Goal: Information Seeking & Learning: Learn about a topic

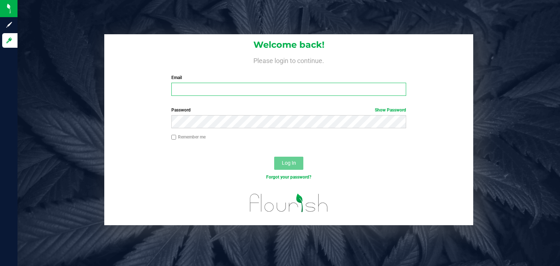
click at [204, 91] on input "Email" at bounding box center [288, 89] width 235 height 13
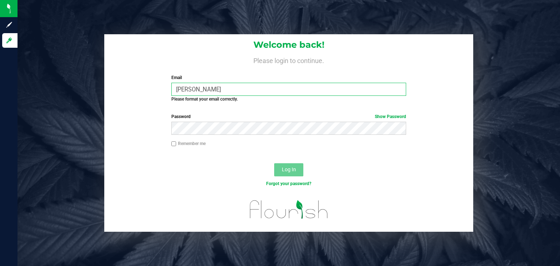
type input "[PERSON_NAME][EMAIL_ADDRESS][DOMAIN_NAME]"
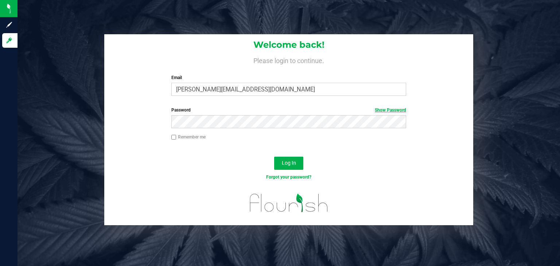
click at [390, 108] on link "Show Password" at bounding box center [390, 110] width 31 height 5
click at [284, 163] on span "Log In" at bounding box center [289, 163] width 14 height 6
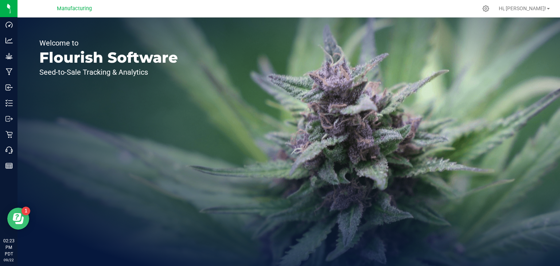
click at [20, 222] on icon "Open Resource Center" at bounding box center [18, 218] width 11 height 11
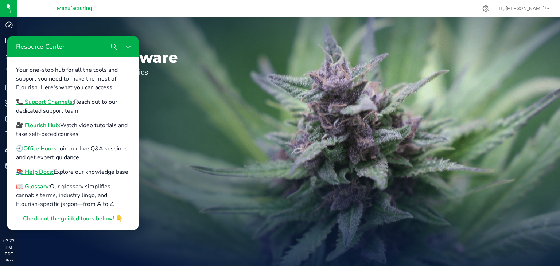
click at [161, 144] on div "Welcome to Flourish Software Seed-to-Sale Tracking & Analytics" at bounding box center [109, 142] width 182 height 249
drag, startPoint x: 135, startPoint y: 247, endPoint x: 147, endPoint y: 232, distance: 19.5
click at [136, 247] on div "Welcome to Flourish Software Seed-to-Sale Tracking & Analytics" at bounding box center [109, 142] width 182 height 249
click at [155, 120] on div "Welcome to Flourish Software Seed-to-Sale Tracking & Analytics" at bounding box center [109, 142] width 182 height 249
click at [160, 35] on div "Welcome to Flourish Software Seed-to-Sale Tracking & Analytics" at bounding box center [109, 142] width 182 height 249
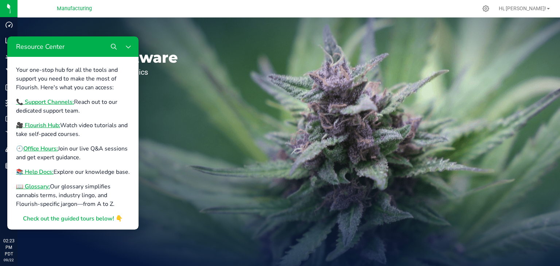
drag, startPoint x: 128, startPoint y: 45, endPoint x: 134, endPoint y: 44, distance: 6.2
click at [128, 45] on icon "Close Resource Center" at bounding box center [128, 47] width 6 height 6
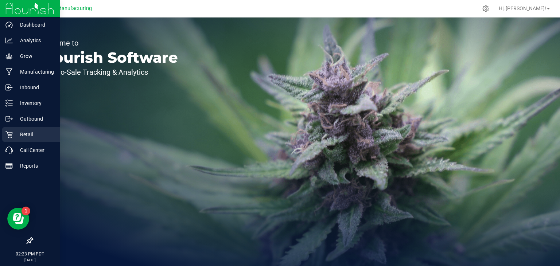
click at [24, 135] on p "Retail" at bounding box center [35, 134] width 44 height 9
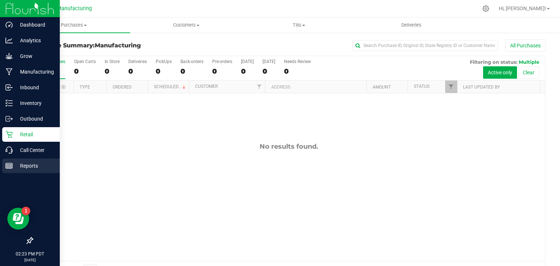
click at [22, 168] on p "Reports" at bounding box center [35, 166] width 44 height 9
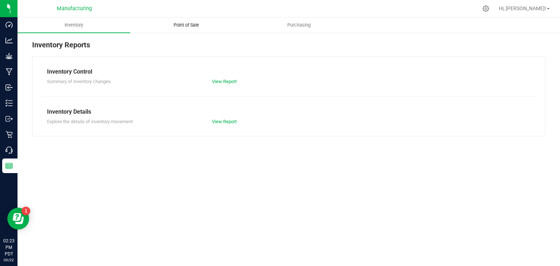
click at [188, 23] on span "Point of Sale" at bounding box center [186, 25] width 45 height 7
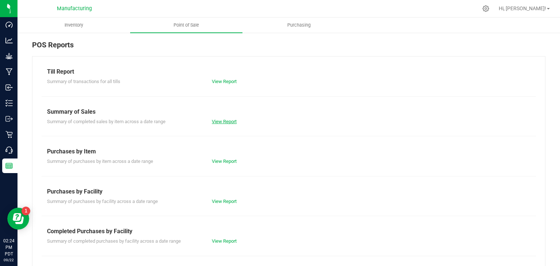
click at [224, 121] on link "View Report" at bounding box center [224, 121] width 25 height 5
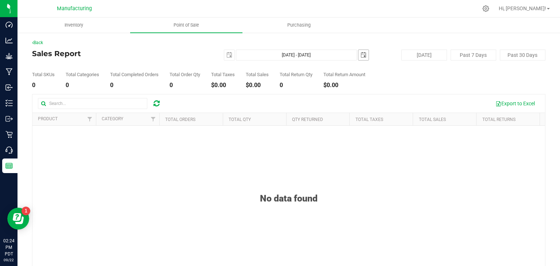
click at [361, 55] on span "select" at bounding box center [364, 55] width 6 height 6
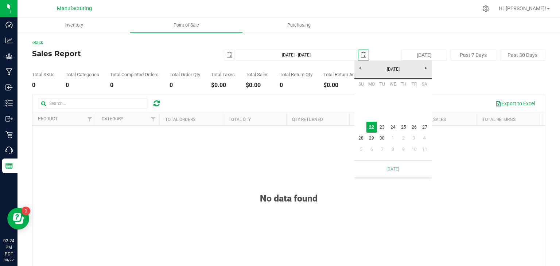
scroll to position [0, 18]
click at [226, 55] on span "select" at bounding box center [229, 55] width 6 height 6
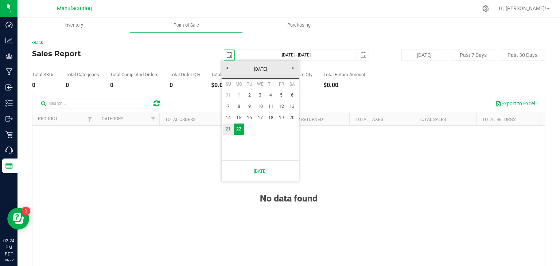
click at [226, 129] on link "21" at bounding box center [228, 129] width 11 height 11
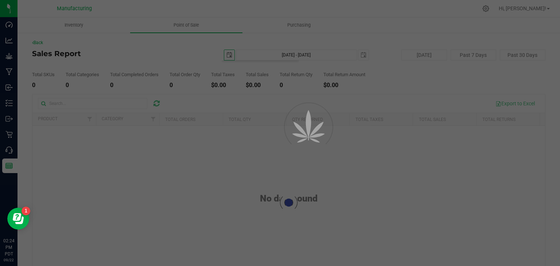
type input "[DATE]"
type input "[DATE] - [DATE]"
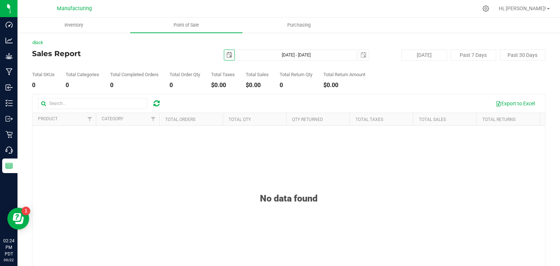
click at [227, 57] on span "select" at bounding box center [229, 55] width 6 height 6
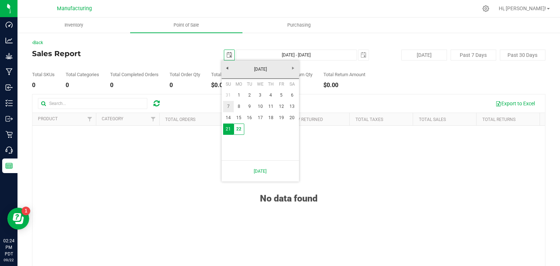
click at [229, 109] on link "7" at bounding box center [228, 106] width 11 height 11
type input "[DATE]"
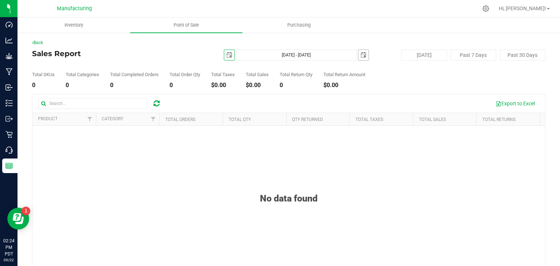
click at [361, 55] on span "select" at bounding box center [364, 55] width 6 height 6
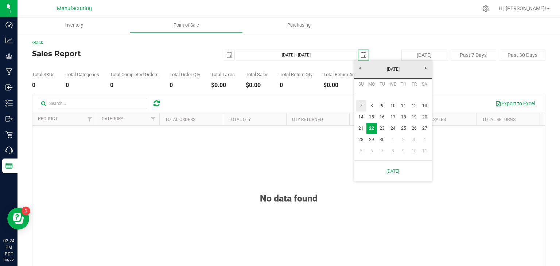
click at [360, 102] on link "7" at bounding box center [361, 105] width 11 height 11
type input "[DATE] - [DATE]"
type input "[DATE]"
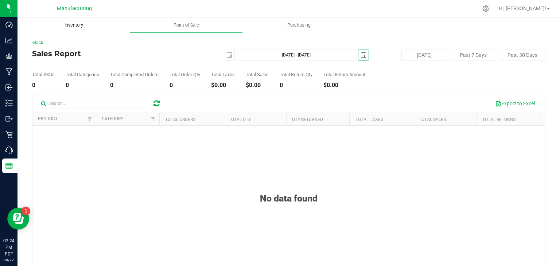
click at [74, 24] on span "Inventory" at bounding box center [74, 25] width 38 height 7
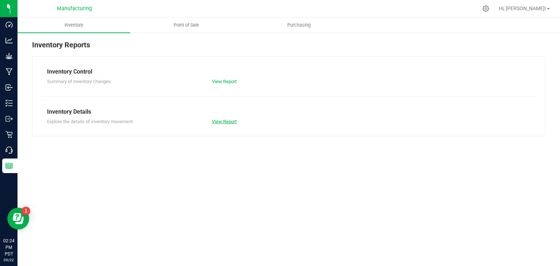
click at [223, 122] on link "View Report" at bounding box center [224, 121] width 25 height 5
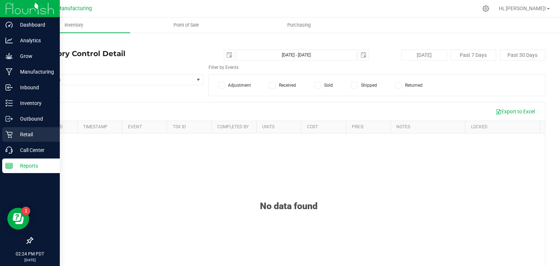
click at [29, 135] on p "Retail" at bounding box center [35, 134] width 44 height 9
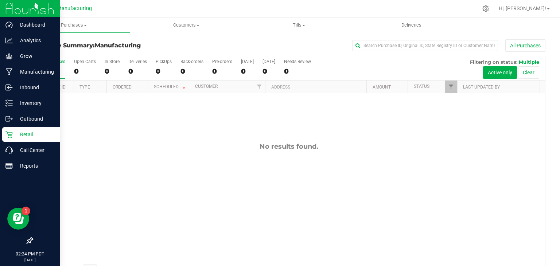
click at [26, 133] on p "Retail" at bounding box center [35, 134] width 44 height 9
click at [20, 168] on p "Reports" at bounding box center [35, 166] width 44 height 9
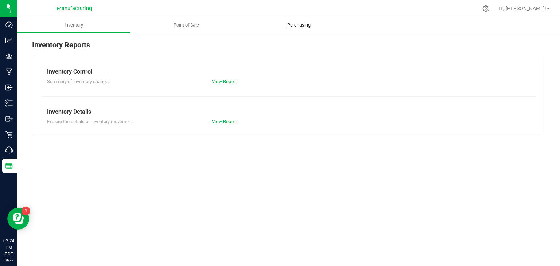
click at [294, 26] on span "Purchasing" at bounding box center [298, 25] width 43 height 7
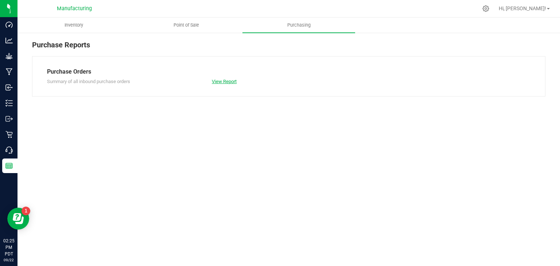
click at [217, 80] on link "View Report" at bounding box center [224, 81] width 25 height 5
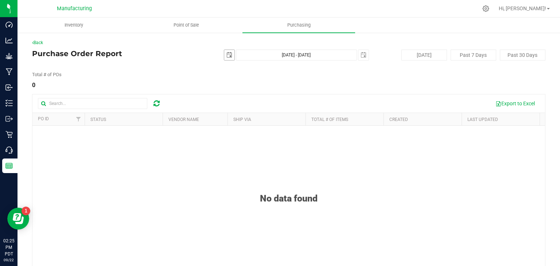
click at [229, 56] on span "select" at bounding box center [229, 55] width 6 height 6
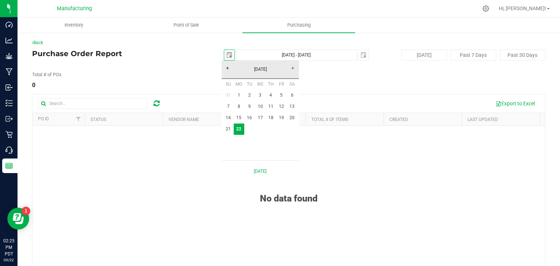
scroll to position [0, 18]
click at [229, 105] on link "7" at bounding box center [228, 106] width 11 height 11
type input "[DATE]"
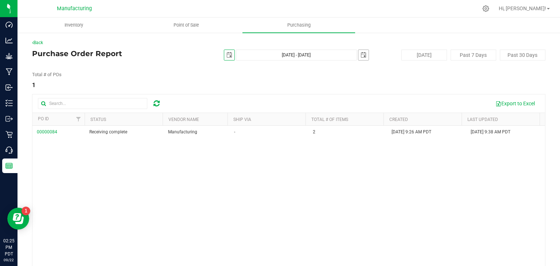
click at [361, 54] on span "select" at bounding box center [364, 55] width 6 height 6
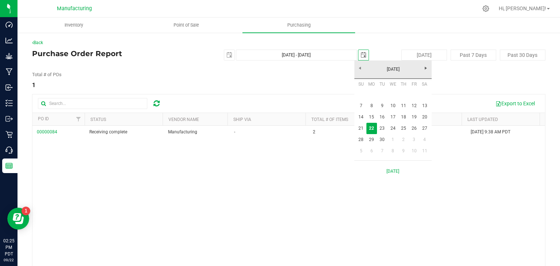
scroll to position [0, 18]
drag, startPoint x: 363, startPoint y: 106, endPoint x: 357, endPoint y: 106, distance: 6.2
click at [363, 106] on link "7" at bounding box center [361, 105] width 11 height 11
type input "[DATE] - [DATE]"
type input "[DATE]"
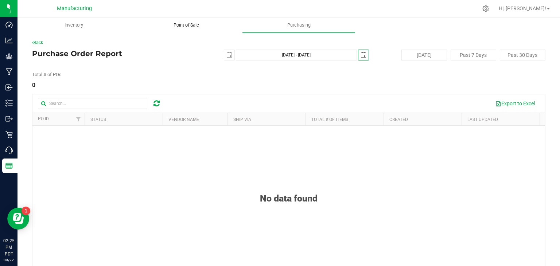
click at [182, 25] on span "Point of Sale" at bounding box center [186, 25] width 45 height 7
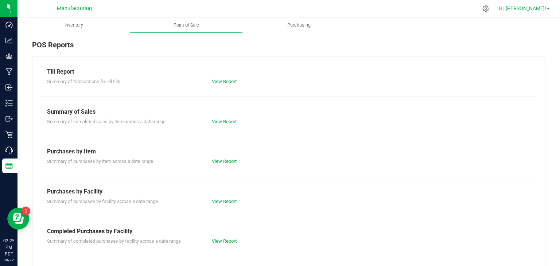
click at [546, 10] on span "Hi, [PERSON_NAME]!" at bounding box center [522, 8] width 47 height 6
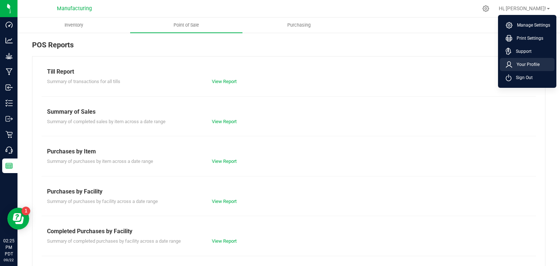
click at [522, 66] on span "Your Profile" at bounding box center [525, 64] width 27 height 7
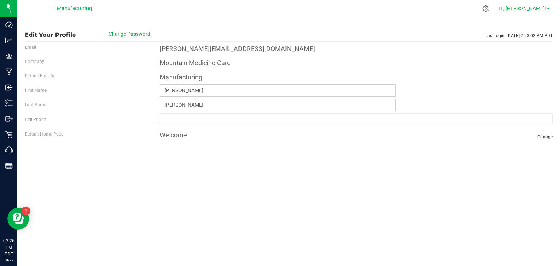
click at [548, 8] on span at bounding box center [548, 8] width 3 height 1
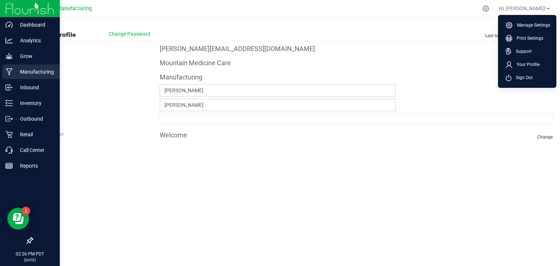
click at [7, 70] on icon at bounding box center [9, 71] width 7 height 7
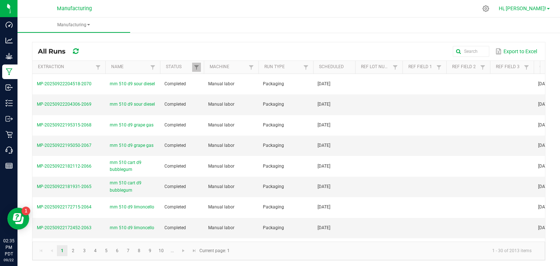
click at [539, 9] on span "Hi, [PERSON_NAME]!" at bounding box center [522, 8] width 47 height 6
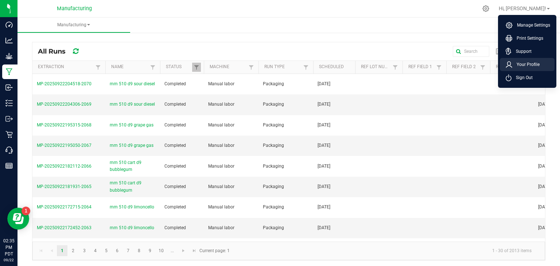
click at [531, 64] on span "Your Profile" at bounding box center [525, 64] width 27 height 7
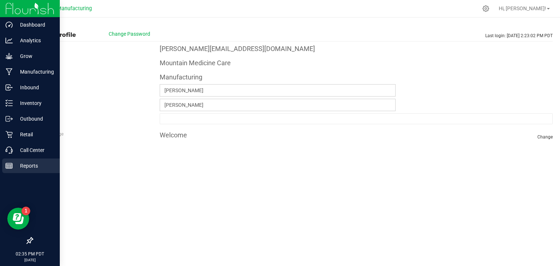
click at [10, 166] on line at bounding box center [9, 166] width 7 height 0
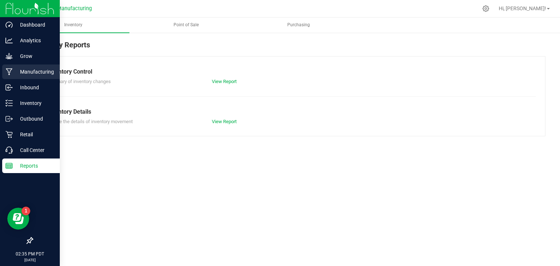
click at [8, 70] on icon at bounding box center [9, 71] width 7 height 7
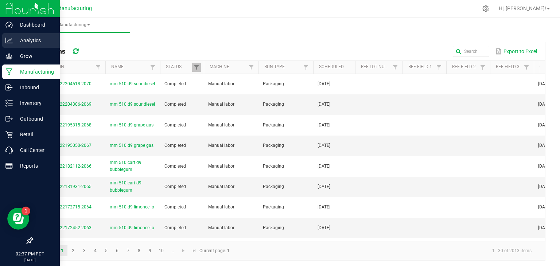
click at [14, 43] on p "Analytics" at bounding box center [35, 40] width 44 height 9
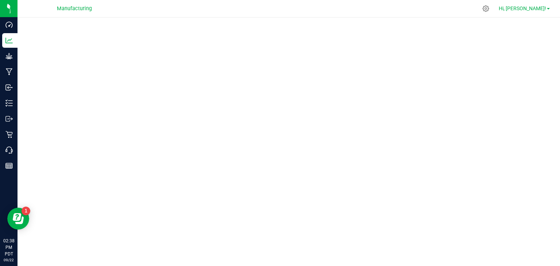
click at [545, 9] on span "Hi, [PERSON_NAME]!" at bounding box center [522, 8] width 47 height 6
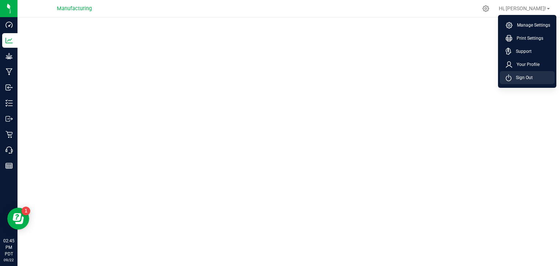
click at [521, 76] on span "Sign Out" at bounding box center [522, 77] width 21 height 7
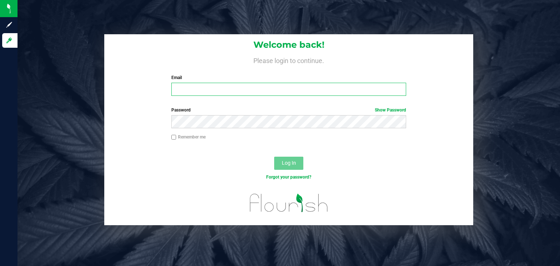
click at [196, 88] on input "Email" at bounding box center [288, 89] width 235 height 13
type input "[PERSON_NAME][EMAIL_ADDRESS][DOMAIN_NAME]"
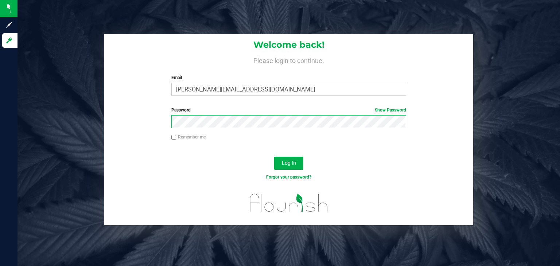
click at [274, 157] on button "Log In" at bounding box center [288, 163] width 29 height 13
click at [382, 109] on link "Show Password" at bounding box center [390, 110] width 31 height 5
click at [282, 164] on span "Log In" at bounding box center [289, 163] width 14 height 6
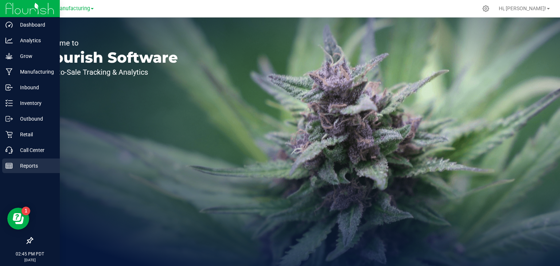
click at [9, 165] on icon at bounding box center [8, 165] width 7 height 7
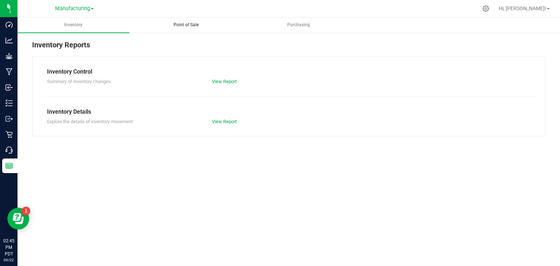
click at [189, 27] on span "Point of Sale" at bounding box center [186, 25] width 45 height 6
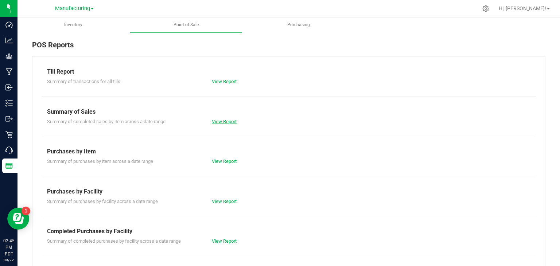
click at [227, 119] on link "View Report" at bounding box center [224, 121] width 25 height 5
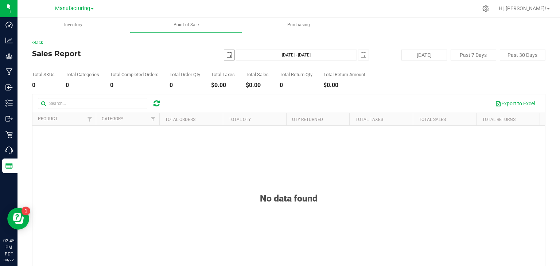
click at [228, 55] on span "select" at bounding box center [229, 55] width 6 height 6
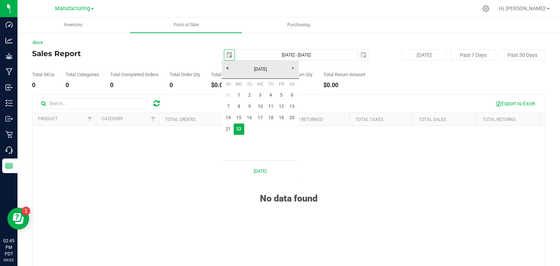
scroll to position [0, 18]
click at [227, 128] on link "21" at bounding box center [228, 129] width 11 height 11
type input "[DATE]"
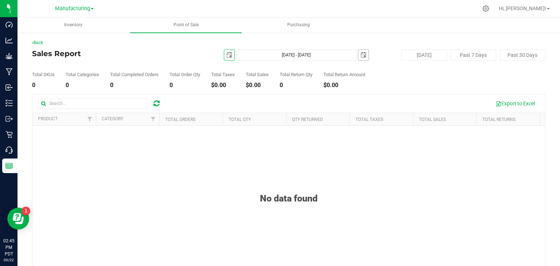
click at [362, 55] on span "select" at bounding box center [364, 55] width 6 height 6
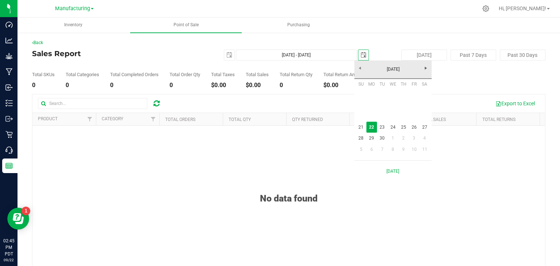
scroll to position [0, 18]
click at [360, 128] on link "21" at bounding box center [361, 127] width 11 height 11
type input "[DATE] - [DATE]"
type input "[DATE]"
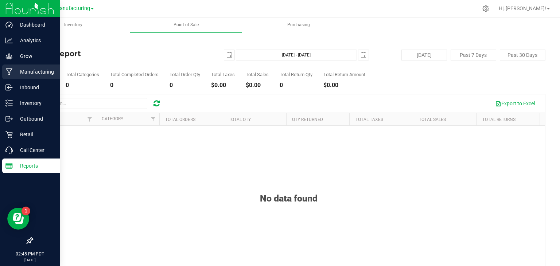
click at [16, 70] on p "Manufacturing" at bounding box center [35, 71] width 44 height 9
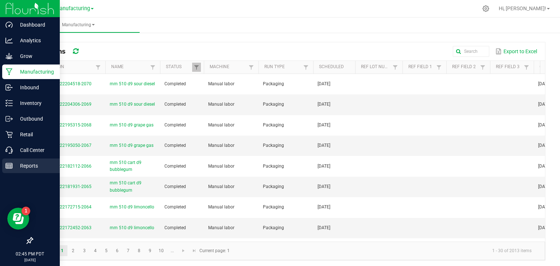
click at [22, 166] on p "Reports" at bounding box center [35, 166] width 44 height 9
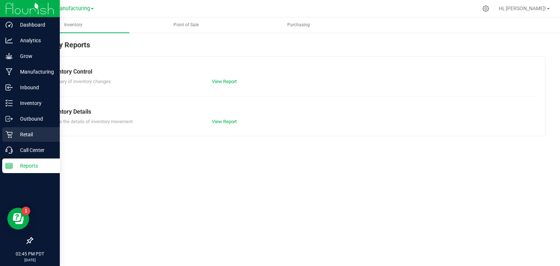
click at [26, 136] on p "Retail" at bounding box center [35, 134] width 44 height 9
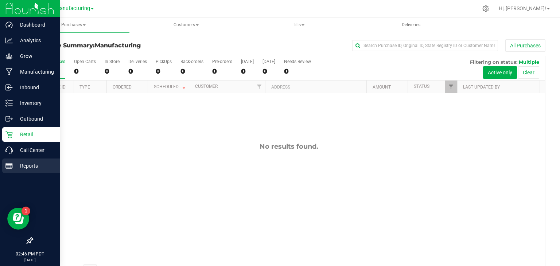
click at [31, 167] on p "Reports" at bounding box center [35, 166] width 44 height 9
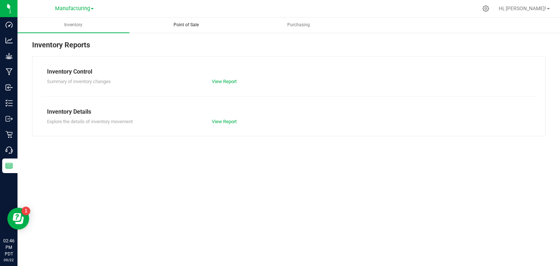
click at [185, 25] on span "Point of Sale" at bounding box center [186, 25] width 45 height 6
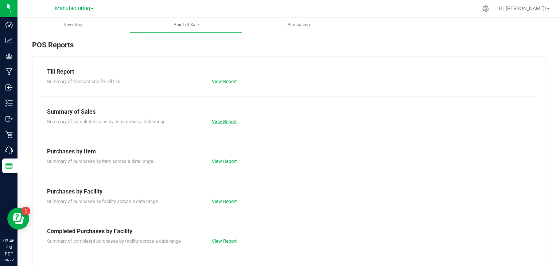
click at [220, 121] on link "View Report" at bounding box center [224, 121] width 25 height 5
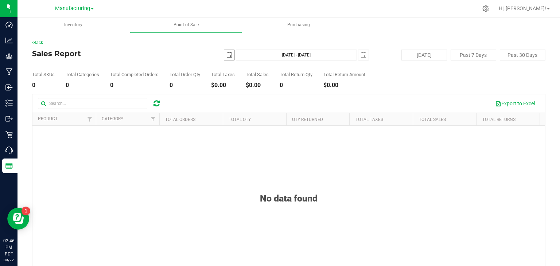
click at [226, 55] on span "select" at bounding box center [229, 55] width 6 height 6
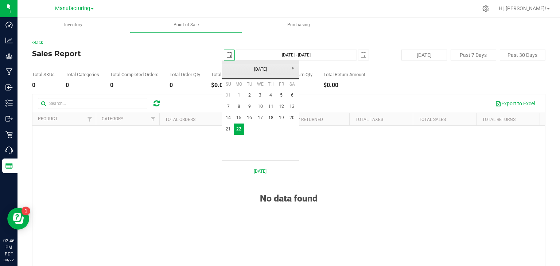
scroll to position [0, 18]
click at [228, 70] on link "[DATE]" at bounding box center [260, 69] width 78 height 11
click at [287, 90] on link "Apr" at bounding box center [288, 89] width 19 height 19
click at [250, 94] on link "1" at bounding box center [249, 95] width 11 height 11
type input "[DATE]"
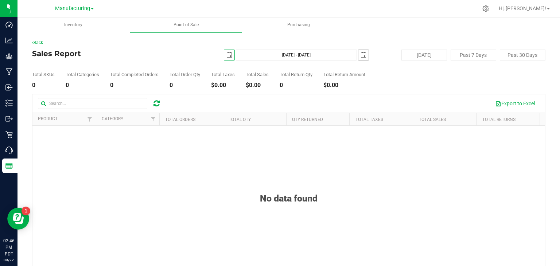
click at [361, 55] on span "select" at bounding box center [364, 55] width 6 height 6
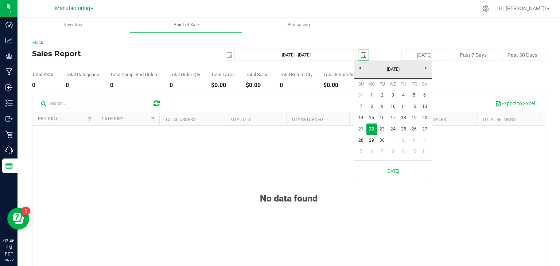
scroll to position [0, 18]
click at [357, 69] on link "[DATE]" at bounding box center [393, 69] width 78 height 11
click at [357, 69] on link "2025" at bounding box center [393, 69] width 78 height 11
click at [403, 106] on link "2025" at bounding box center [402, 110] width 19 height 19
click at [418, 89] on link "Apr" at bounding box center [421, 89] width 19 height 19
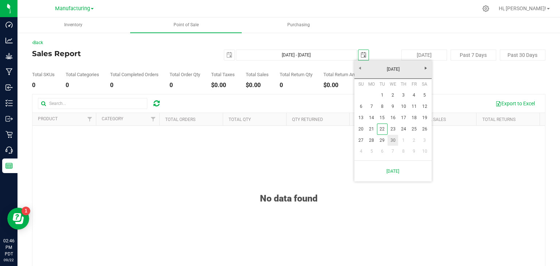
click at [393, 140] on link "30" at bounding box center [393, 140] width 11 height 11
type input "[DATE] - [DATE]"
type input "[DATE]"
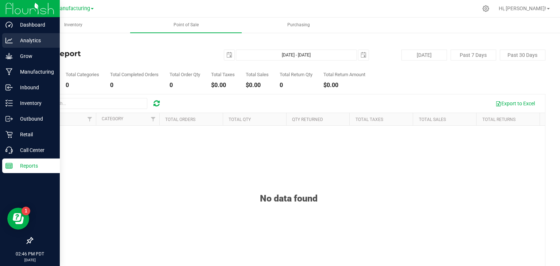
click at [25, 41] on p "Analytics" at bounding box center [35, 40] width 44 height 9
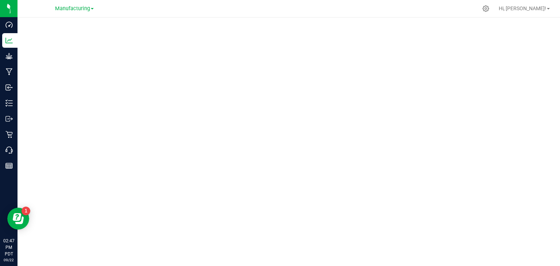
click at [93, 7] on link "Manufacturing" at bounding box center [74, 8] width 39 height 7
click at [43, 34] on link "Retail" at bounding box center [74, 36] width 106 height 10
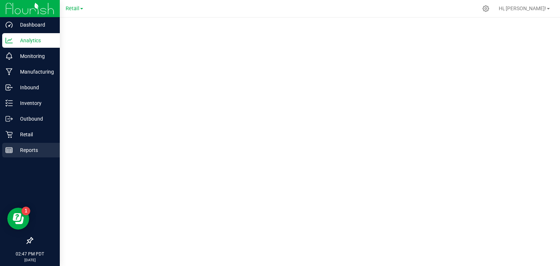
click at [11, 152] on line at bounding box center [9, 152] width 7 height 0
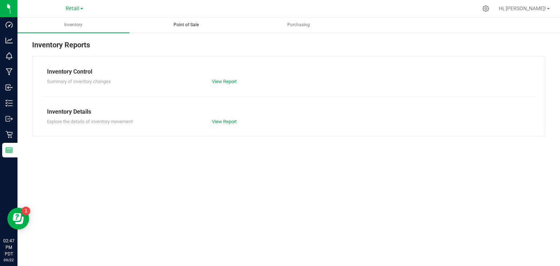
click at [189, 24] on span "Point of Sale" at bounding box center [186, 25] width 45 height 6
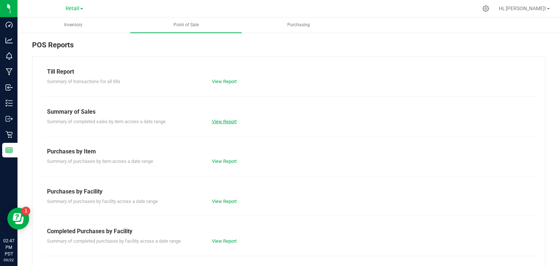
click at [229, 120] on link "View Report" at bounding box center [224, 121] width 25 height 5
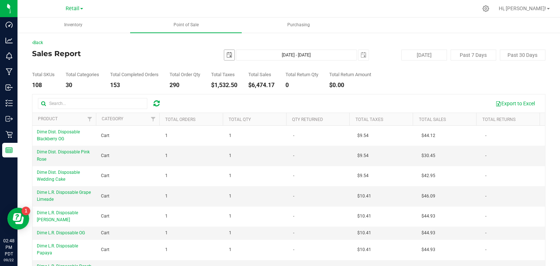
click at [228, 55] on span "select" at bounding box center [229, 55] width 6 height 6
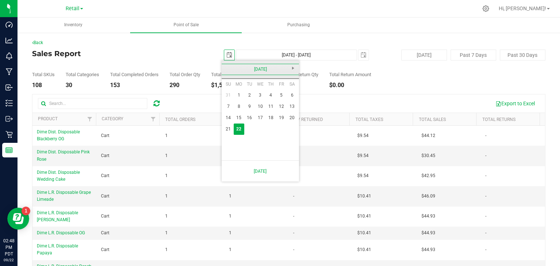
click at [227, 67] on link "[DATE]" at bounding box center [260, 69] width 78 height 11
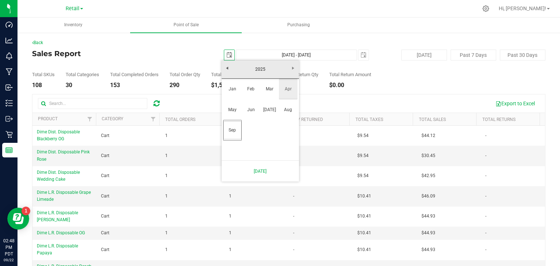
click at [287, 88] on link "Apr" at bounding box center [288, 89] width 19 height 19
click at [247, 95] on link "1" at bounding box center [249, 95] width 11 height 11
type input "[DATE]"
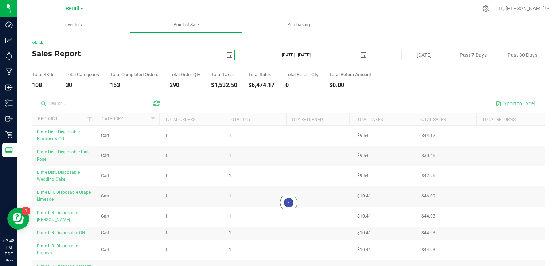
click at [361, 54] on span "select" at bounding box center [364, 55] width 6 height 6
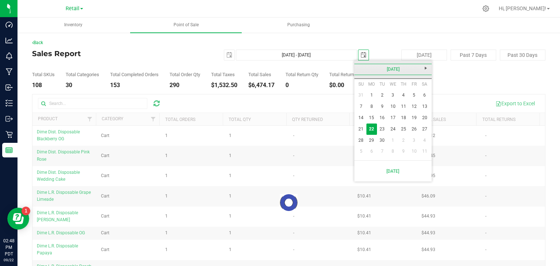
click at [356, 69] on link "[DATE]" at bounding box center [393, 69] width 78 height 11
click at [356, 69] on link "2025" at bounding box center [393, 69] width 78 height 11
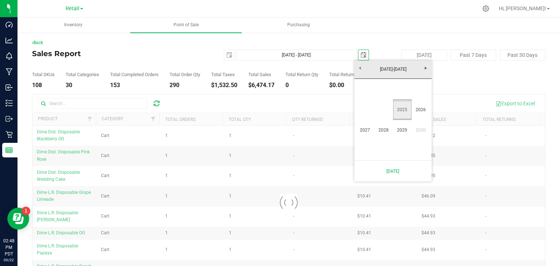
click at [400, 109] on link "2025" at bounding box center [402, 110] width 19 height 19
click at [417, 110] on link "Aug" at bounding box center [421, 110] width 19 height 19
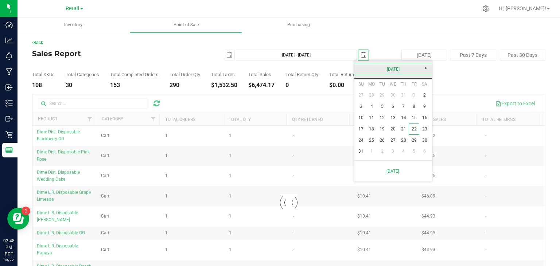
click at [361, 69] on link "[DATE]" at bounding box center [393, 69] width 78 height 11
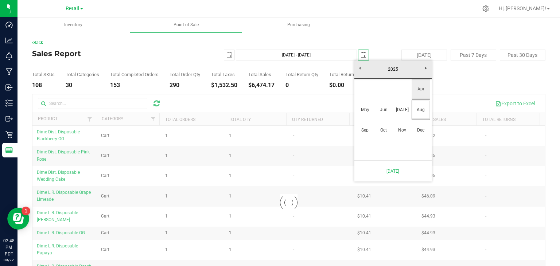
click at [417, 90] on link "Apr" at bounding box center [421, 89] width 19 height 19
click at [393, 139] on link "30" at bounding box center [393, 140] width 11 height 11
type input "[DATE] - [DATE]"
type input "[DATE]"
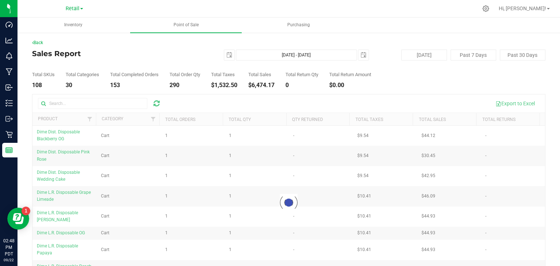
click at [438, 79] on div "Total SKUs 108 Total Categories 30 Total Completed Orders 153 Total Order Qty 2…" at bounding box center [288, 75] width 513 height 28
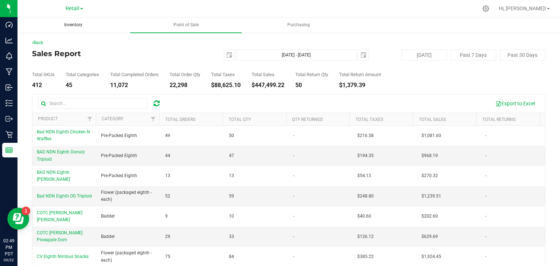
click at [73, 25] on span "Inventory" at bounding box center [73, 25] width 38 height 6
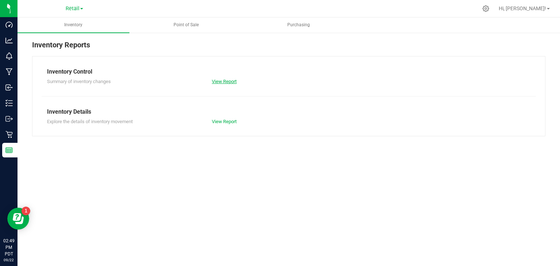
click at [228, 80] on link "View Report" at bounding box center [224, 81] width 25 height 5
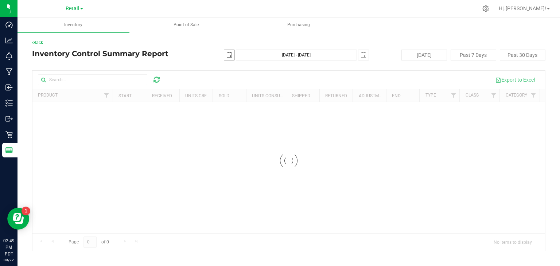
click at [228, 54] on span "select" at bounding box center [229, 55] width 6 height 6
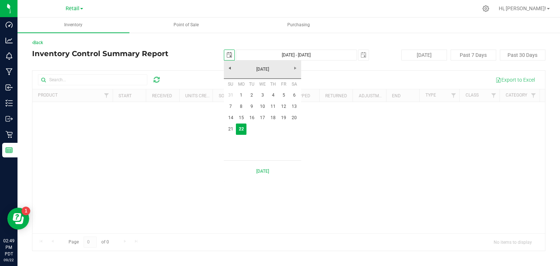
scroll to position [0, 18]
click at [228, 68] on link "[DATE]" at bounding box center [263, 69] width 78 height 11
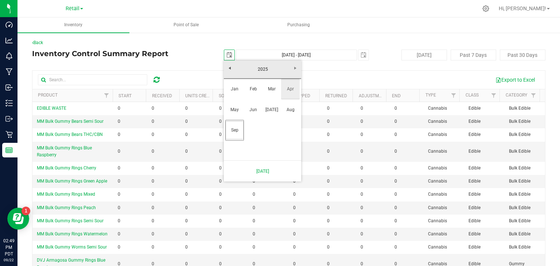
click at [289, 90] on link "Apr" at bounding box center [290, 89] width 19 height 19
click at [252, 96] on link "1" at bounding box center [252, 95] width 11 height 11
type input "[DATE]"
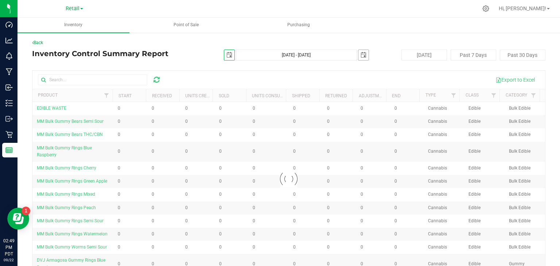
click at [361, 57] on span "select" at bounding box center [364, 55] width 6 height 6
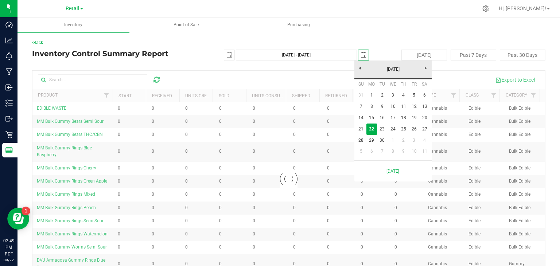
scroll to position [0, 18]
click at [358, 68] on link "[DATE]" at bounding box center [393, 69] width 78 height 11
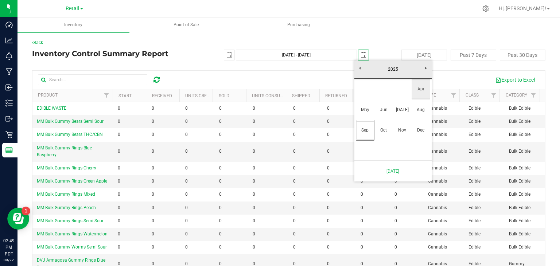
click at [423, 89] on link "Apr" at bounding box center [421, 89] width 19 height 19
click at [392, 139] on link "30" at bounding box center [393, 140] width 11 height 11
type input "[DATE] - [DATE]"
type input "[DATE]"
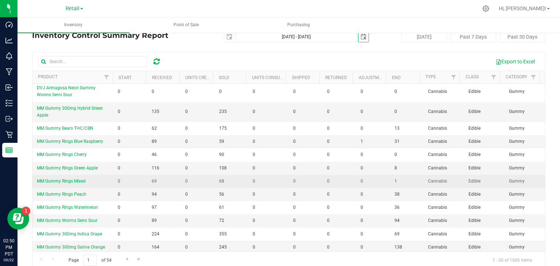
scroll to position [28, 0]
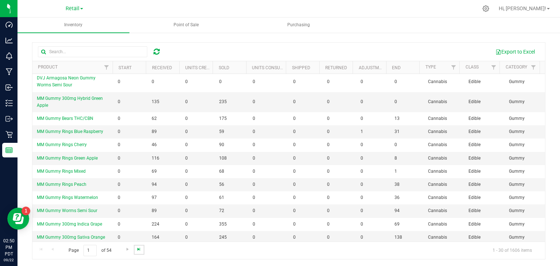
click at [140, 249] on span "Go to the last page" at bounding box center [139, 250] width 6 height 6
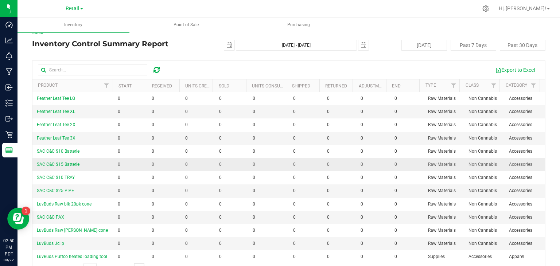
scroll to position [0, 0]
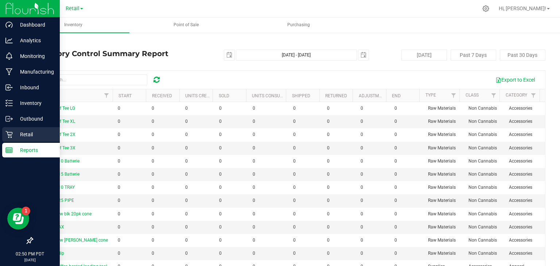
click at [26, 136] on p "Retail" at bounding box center [35, 134] width 44 height 9
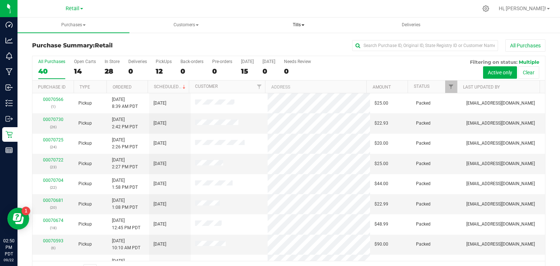
click at [303, 25] on span at bounding box center [303, 24] width 3 height 1
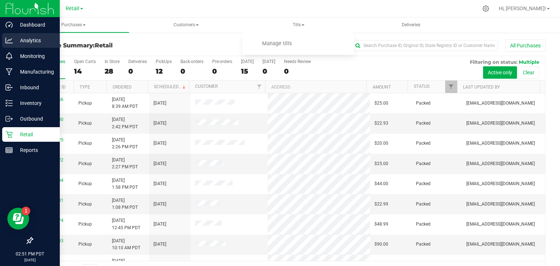
click at [10, 42] on icon at bounding box center [8, 40] width 7 height 7
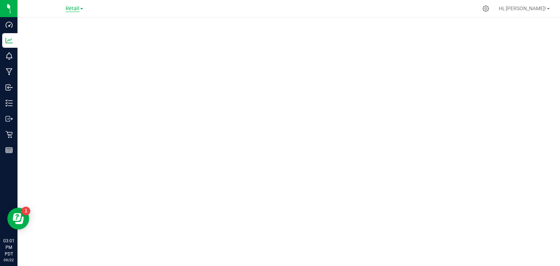
click at [79, 6] on span "Retail" at bounding box center [73, 8] width 14 height 7
click at [58, 26] on link "Manufacturing" at bounding box center [74, 26] width 106 height 10
click at [80, 10] on span "Manufacturing" at bounding box center [72, 8] width 35 height 7
click at [188, 12] on div at bounding box center [304, 8] width 347 height 14
click at [91, 9] on span at bounding box center [92, 8] width 3 height 1
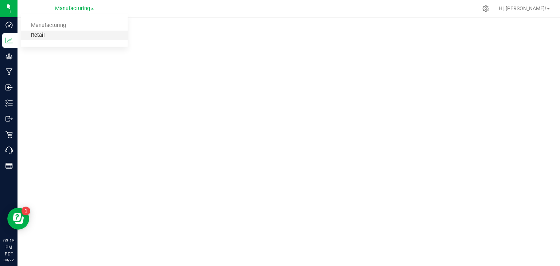
click at [41, 34] on link "Retail" at bounding box center [74, 36] width 106 height 10
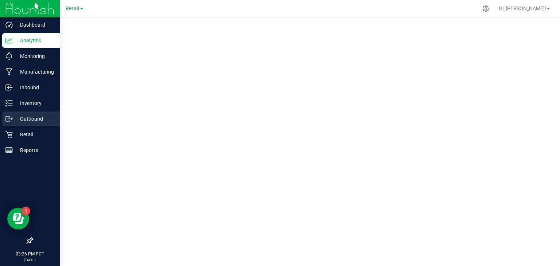
click at [19, 119] on p "Outbound" at bounding box center [35, 118] width 44 height 9
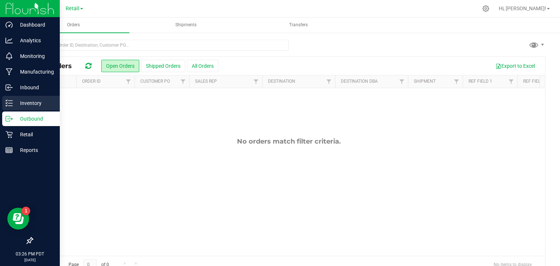
click at [27, 102] on p "Inventory" at bounding box center [35, 103] width 44 height 9
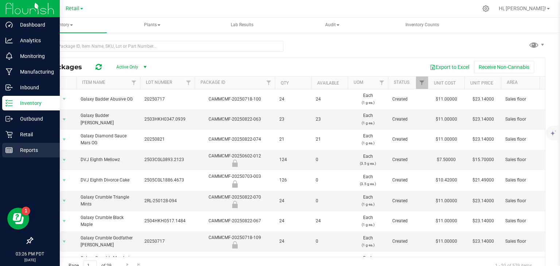
click at [23, 152] on p "Reports" at bounding box center [35, 150] width 44 height 9
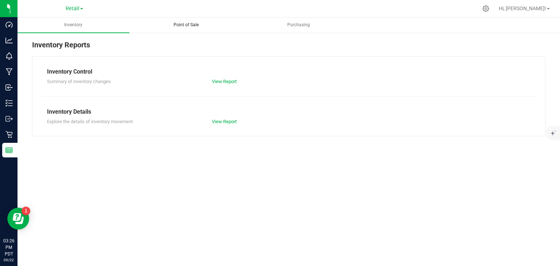
click at [193, 26] on span "Point of Sale" at bounding box center [186, 25] width 45 height 6
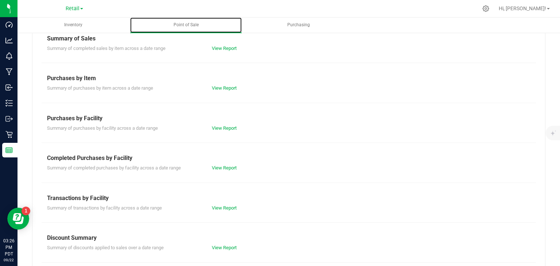
scroll to position [117, 0]
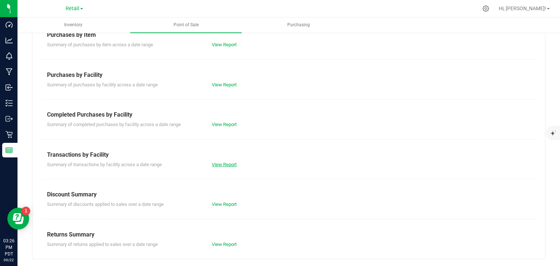
click at [226, 164] on link "View Report" at bounding box center [224, 164] width 25 height 5
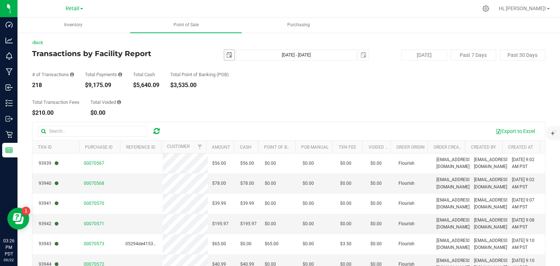
click at [226, 55] on span "select" at bounding box center [229, 55] width 6 height 6
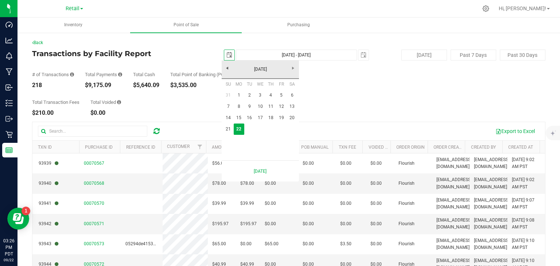
scroll to position [0, 18]
click at [226, 69] on link "[DATE]" at bounding box center [260, 69] width 78 height 11
click at [286, 90] on link "Apr" at bounding box center [288, 89] width 19 height 19
click at [251, 92] on link "1" at bounding box center [249, 95] width 11 height 11
type input "[DATE]"
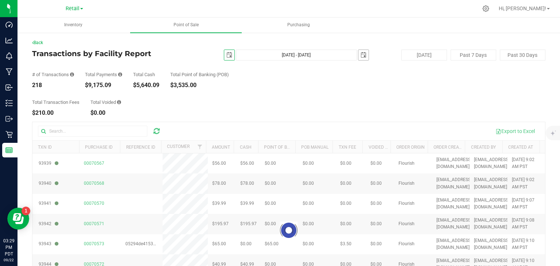
click at [361, 55] on span "select" at bounding box center [364, 55] width 6 height 6
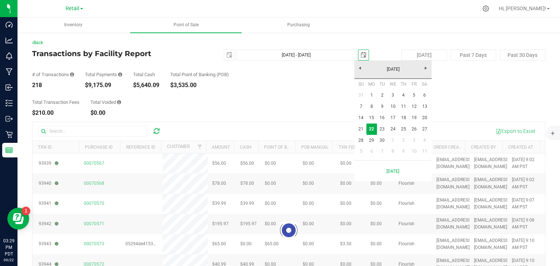
scroll to position [0, 18]
click at [361, 67] on link "[DATE]" at bounding box center [393, 69] width 78 height 11
click at [420, 92] on link "Apr" at bounding box center [421, 89] width 19 height 19
click at [393, 140] on link "30" at bounding box center [393, 140] width 11 height 11
type input "[DATE] - [DATE]"
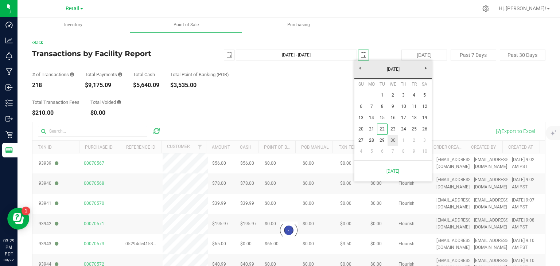
type input "[DATE]"
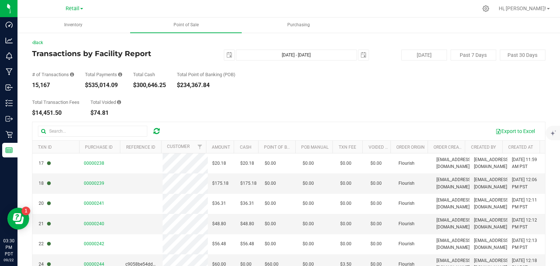
click at [234, 101] on div "Total Transaction Fees $14,451.50 Total Voided $74.81" at bounding box center [288, 102] width 513 height 28
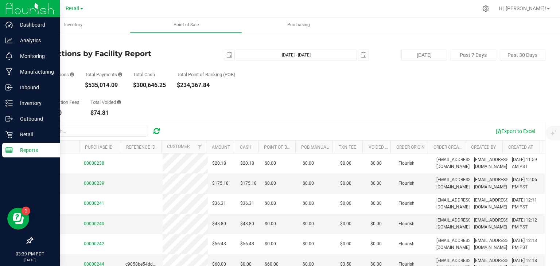
click at [12, 148] on rect at bounding box center [9, 150] width 7 height 5
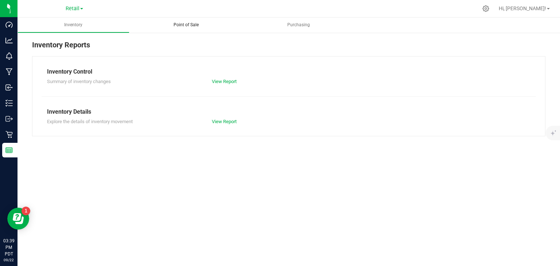
click at [186, 25] on span "Point of Sale" at bounding box center [186, 25] width 45 height 6
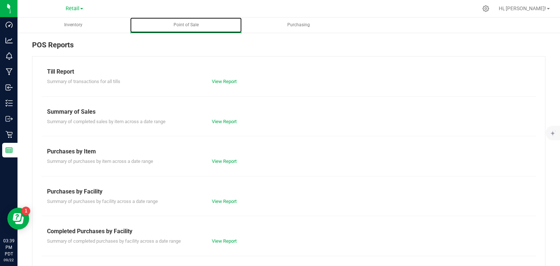
scroll to position [117, 0]
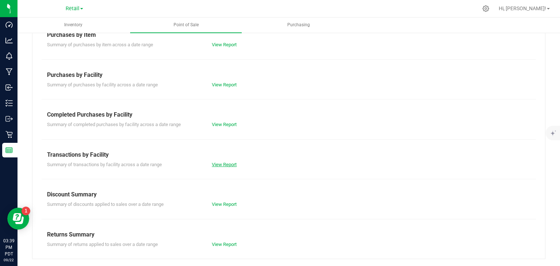
click at [214, 165] on link "View Report" at bounding box center [224, 164] width 25 height 5
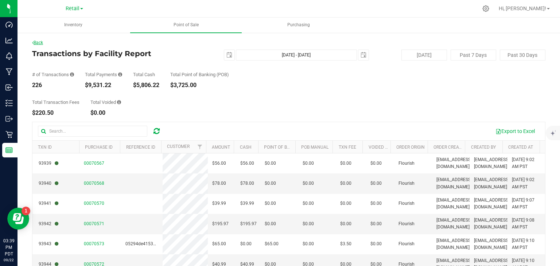
click at [39, 44] on link "Back" at bounding box center [37, 42] width 11 height 5
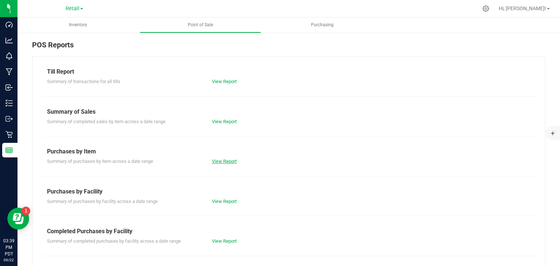
click at [226, 160] on link "View Report" at bounding box center [224, 161] width 25 height 5
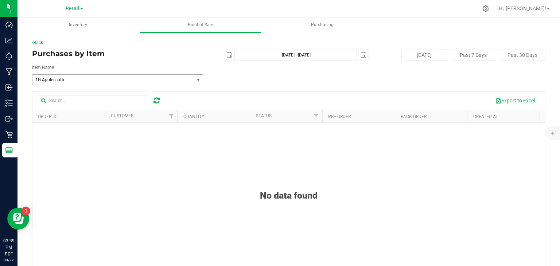
click at [196, 77] on span "select" at bounding box center [198, 80] width 6 height 6
click at [41, 43] on link "Back" at bounding box center [37, 42] width 11 height 5
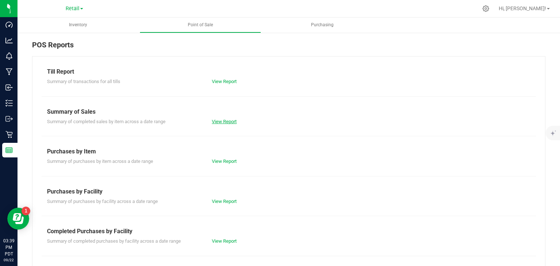
click at [228, 121] on link "View Report" at bounding box center [224, 121] width 25 height 5
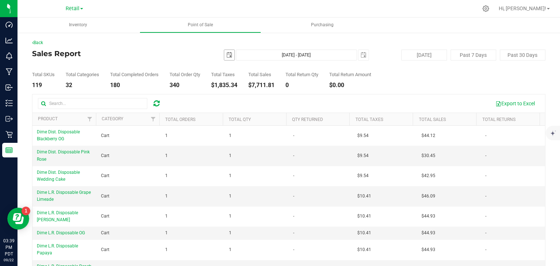
click at [226, 55] on span "select" at bounding box center [229, 55] width 6 height 6
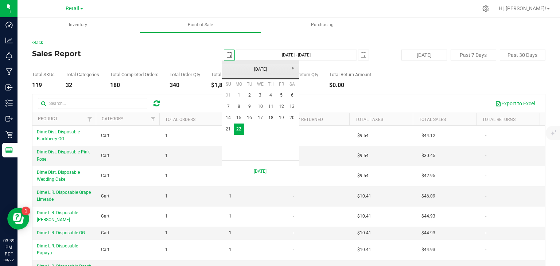
scroll to position [0, 18]
click at [228, 70] on link "[DATE]" at bounding box center [260, 69] width 78 height 11
click at [289, 88] on link "Apr" at bounding box center [288, 89] width 19 height 19
click at [250, 95] on link "1" at bounding box center [249, 95] width 11 height 11
type input "[DATE]"
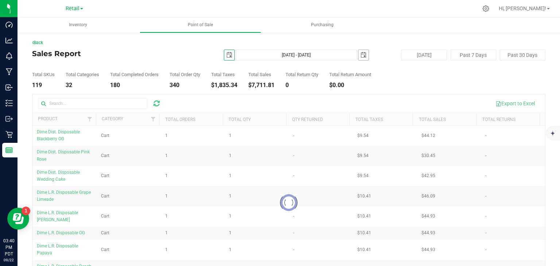
click at [361, 55] on span "select" at bounding box center [364, 55] width 6 height 6
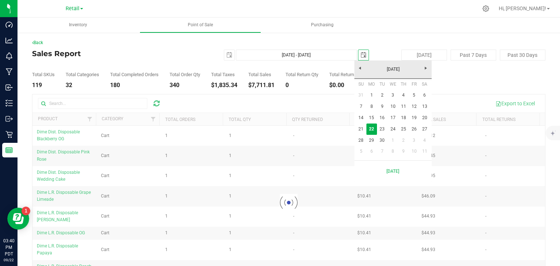
scroll to position [0, 18]
click at [356, 70] on link "[DATE]" at bounding box center [393, 69] width 78 height 11
click at [356, 70] on link "2025" at bounding box center [393, 69] width 78 height 11
click at [404, 108] on link "2025" at bounding box center [402, 110] width 19 height 19
click at [424, 92] on link "Apr" at bounding box center [421, 89] width 19 height 19
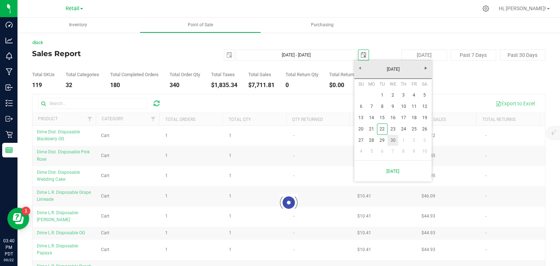
click at [393, 140] on link "30" at bounding box center [393, 140] width 11 height 11
type input "[DATE] - [DATE]"
type input "[DATE]"
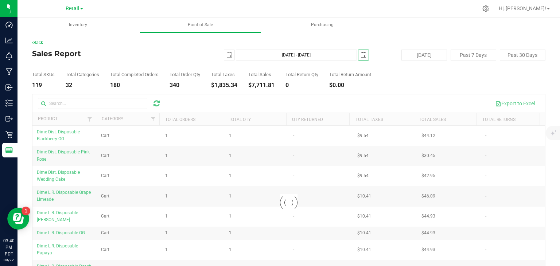
click at [384, 87] on div "Total SKUs 119 Total Categories 32 Total Completed Orders 180 Total Order Qty 3…" at bounding box center [288, 75] width 513 height 28
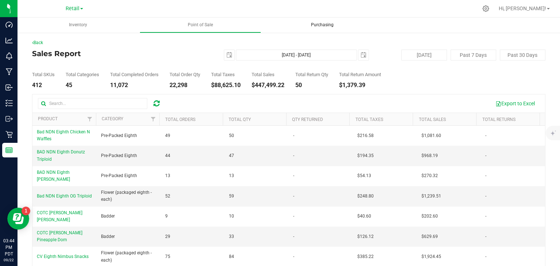
click at [319, 27] on span "Purchasing" at bounding box center [322, 25] width 42 height 6
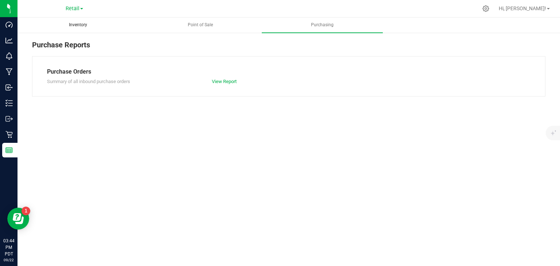
click at [85, 27] on span "Inventory" at bounding box center [78, 25] width 38 height 6
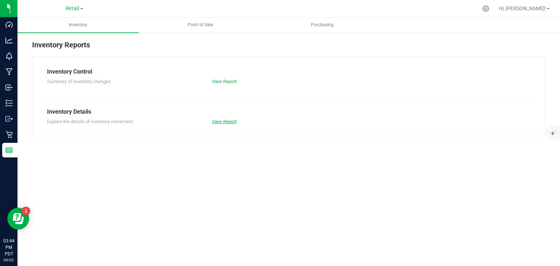
click at [225, 122] on link "View Report" at bounding box center [224, 121] width 25 height 5
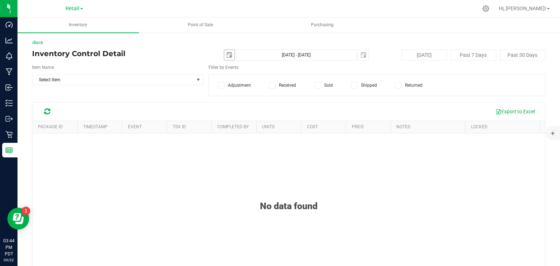
click at [226, 57] on span "select" at bounding box center [229, 55] width 6 height 6
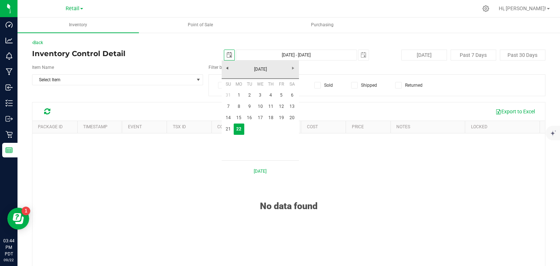
scroll to position [0, 18]
click at [227, 69] on link "[DATE]" at bounding box center [260, 69] width 78 height 11
click at [227, 69] on link "2025" at bounding box center [260, 69] width 78 height 11
click at [264, 108] on link "2025" at bounding box center [269, 110] width 19 height 19
click at [282, 88] on link "Apr" at bounding box center [288, 89] width 19 height 19
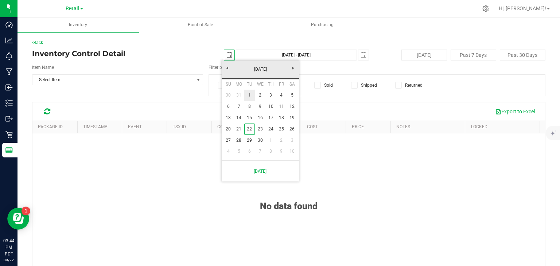
click at [249, 95] on link "1" at bounding box center [249, 95] width 11 height 11
type input "[DATE]"
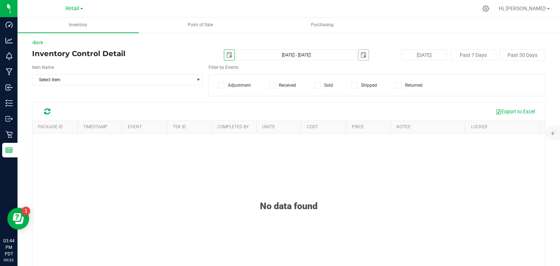
click at [361, 57] on span "select" at bounding box center [364, 55] width 6 height 6
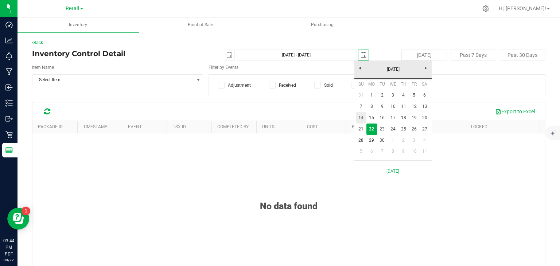
scroll to position [0, 18]
click at [361, 69] on link "[DATE]" at bounding box center [393, 69] width 78 height 11
click at [420, 88] on link "Apr" at bounding box center [421, 89] width 19 height 19
click at [395, 138] on link "30" at bounding box center [393, 140] width 11 height 11
type input "[DATE] - [DATE]"
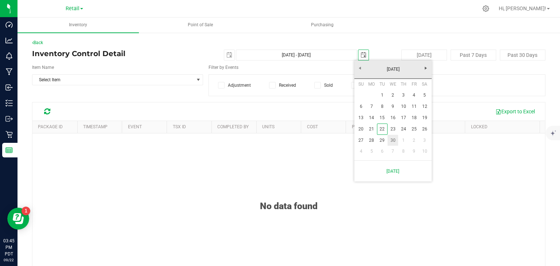
type input "[DATE]"
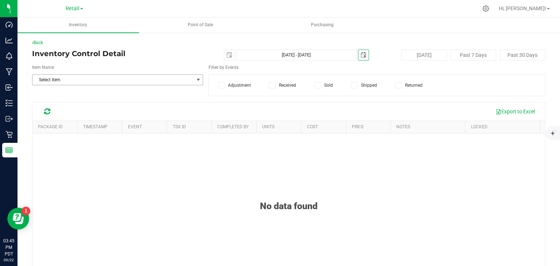
click at [197, 79] on span "select" at bounding box center [198, 80] width 6 height 6
click at [169, 62] on div "Back Inventory Control Detail [DATE] [DATE] - [DATE] [DATE] [DATE] Past 7 Days …" at bounding box center [288, 178] width 513 height 279
click at [317, 85] on icon at bounding box center [317, 85] width 5 height 0
click at [0, 0] on input "Sold" at bounding box center [0, 0] width 0 height 0
drag, startPoint x: 220, startPoint y: 85, endPoint x: 302, endPoint y: 89, distance: 82.1
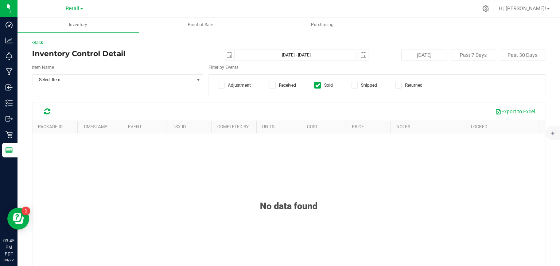
click at [220, 85] on icon at bounding box center [221, 85] width 5 height 0
click at [0, 0] on input "Adjustment" at bounding box center [0, 0] width 0 height 0
click at [397, 85] on icon at bounding box center [398, 85] width 5 height 0
click at [0, 0] on input "Returned" at bounding box center [0, 0] width 0 height 0
drag, startPoint x: 268, startPoint y: 85, endPoint x: 274, endPoint y: 85, distance: 6.6
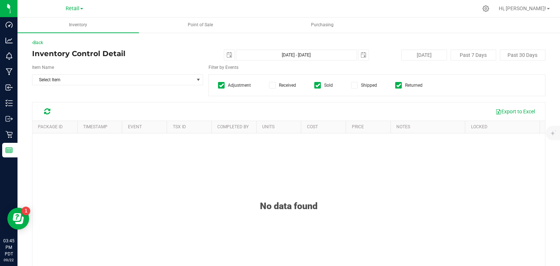
click at [270, 85] on icon at bounding box center [272, 85] width 5 height 0
click at [0, 0] on input "Received" at bounding box center [0, 0] width 0 height 0
click at [354, 86] on span at bounding box center [354, 85] width 7 height 7
click at [0, 0] on input "Shipped" at bounding box center [0, 0] width 0 height 0
click at [198, 78] on span "select" at bounding box center [198, 80] width 6 height 6
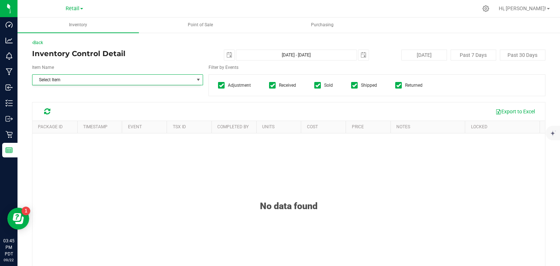
click at [167, 56] on h4 "Inventory Control Detail" at bounding box center [117, 54] width 171 height 8
click at [36, 44] on link "Back" at bounding box center [37, 42] width 11 height 5
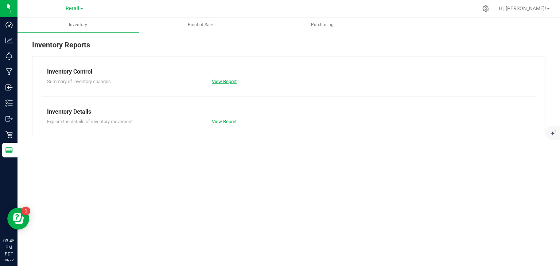
click at [224, 79] on link "View Report" at bounding box center [224, 81] width 25 height 5
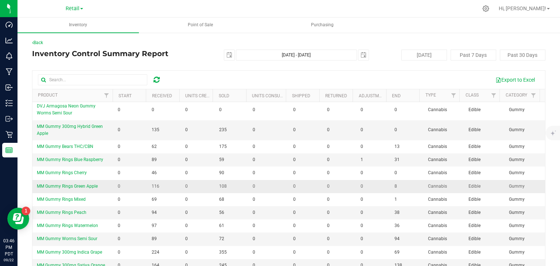
scroll to position [28, 0]
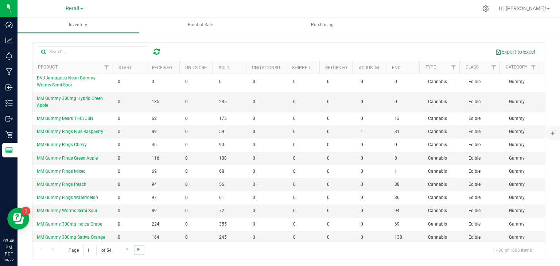
click at [139, 249] on span "Go to the last page" at bounding box center [139, 250] width 6 height 6
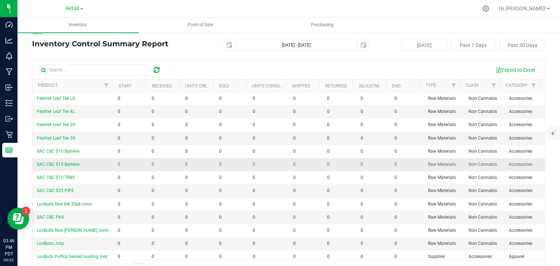
scroll to position [0, 0]
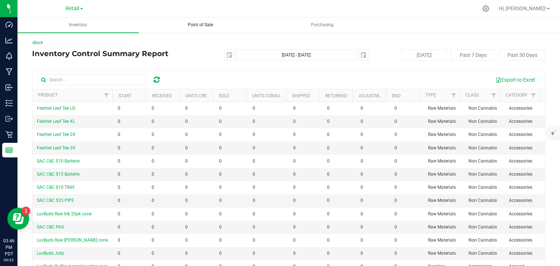
click at [198, 24] on span "Point of Sale" at bounding box center [200, 25] width 45 height 6
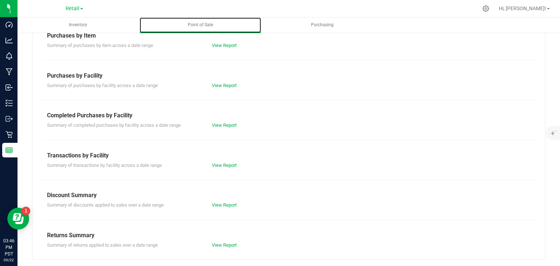
scroll to position [117, 0]
click at [226, 202] on link "View Report" at bounding box center [224, 204] width 25 height 5
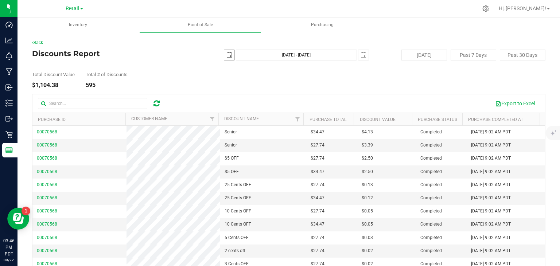
click at [226, 54] on span "select" at bounding box center [229, 55] width 6 height 6
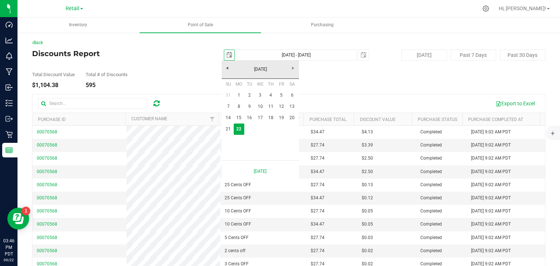
scroll to position [0, 18]
click at [229, 67] on link "[DATE]" at bounding box center [260, 69] width 78 height 11
click at [285, 87] on link "Apr" at bounding box center [288, 89] width 19 height 19
click at [252, 95] on link "1" at bounding box center [249, 95] width 11 height 11
type input "[DATE]"
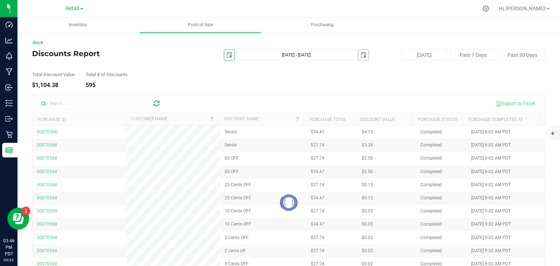
click at [361, 55] on span "select" at bounding box center [364, 55] width 6 height 6
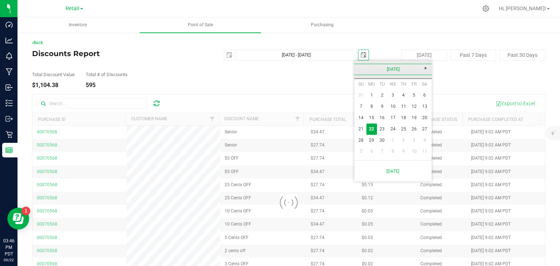
click at [360, 68] on link "[DATE]" at bounding box center [393, 69] width 78 height 11
click at [423, 92] on link "Apr" at bounding box center [421, 89] width 19 height 19
click at [393, 139] on link "30" at bounding box center [393, 140] width 11 height 11
type input "[DATE] - [DATE]"
type input "[DATE]"
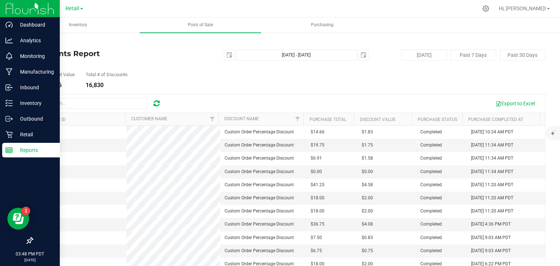
click at [9, 150] on line at bounding box center [9, 150] width 7 height 0
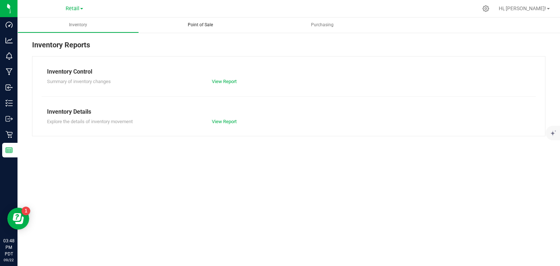
click at [192, 26] on span "Point of Sale" at bounding box center [200, 25] width 45 height 6
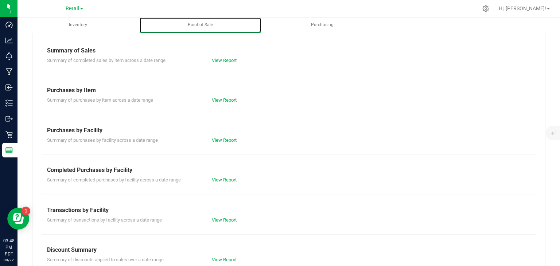
scroll to position [117, 0]
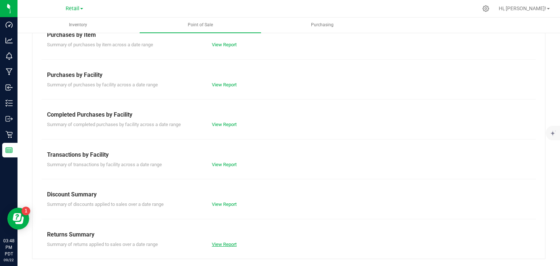
click at [222, 244] on link "View Report" at bounding box center [224, 244] width 25 height 5
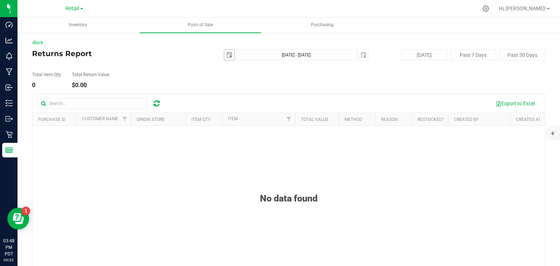
click at [229, 54] on span "select" at bounding box center [229, 55] width 6 height 6
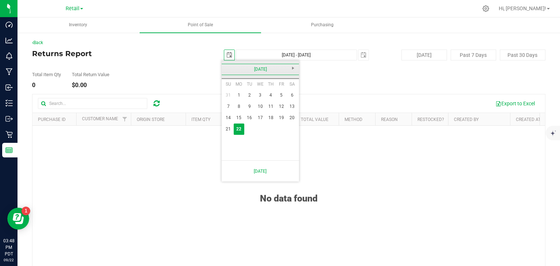
click at [226, 67] on link "[DATE]" at bounding box center [260, 69] width 78 height 11
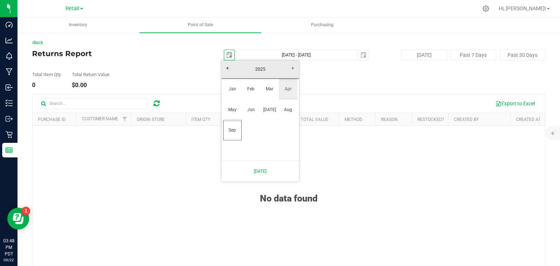
click at [284, 89] on link "Apr" at bounding box center [288, 89] width 19 height 19
click at [251, 96] on link "1" at bounding box center [249, 95] width 11 height 11
type input "[DATE]"
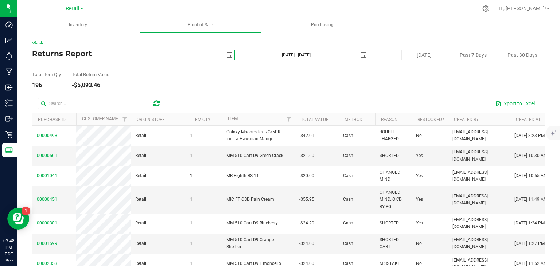
click at [361, 55] on span "select" at bounding box center [364, 55] width 6 height 6
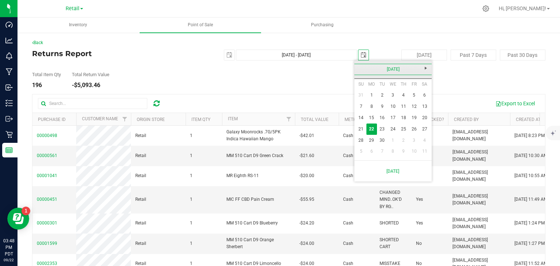
click at [360, 69] on link "[DATE]" at bounding box center [393, 69] width 78 height 11
click at [424, 91] on link "Apr" at bounding box center [421, 89] width 19 height 19
click at [396, 140] on link "30" at bounding box center [393, 140] width 11 height 11
type input "[DATE] - [DATE]"
type input "[DATE]"
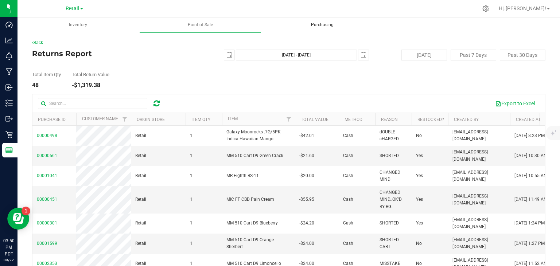
click at [315, 25] on span "Purchasing" at bounding box center [322, 25] width 42 height 6
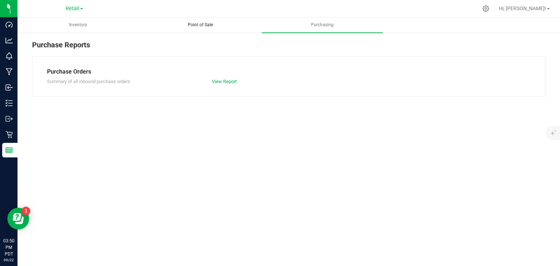
click at [200, 22] on span "Point of Sale" at bounding box center [200, 25] width 45 height 6
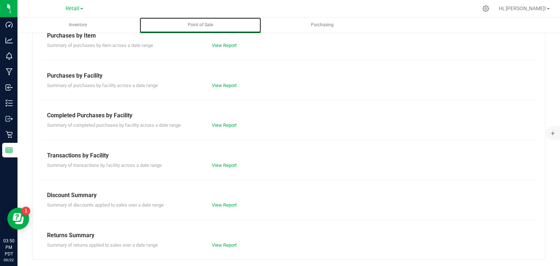
scroll to position [117, 0]
click at [218, 164] on link "View Report" at bounding box center [224, 164] width 25 height 5
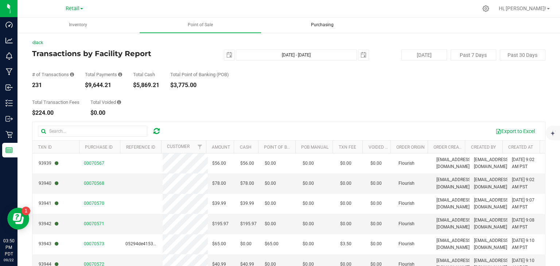
click at [321, 26] on span "Purchasing" at bounding box center [322, 25] width 42 height 6
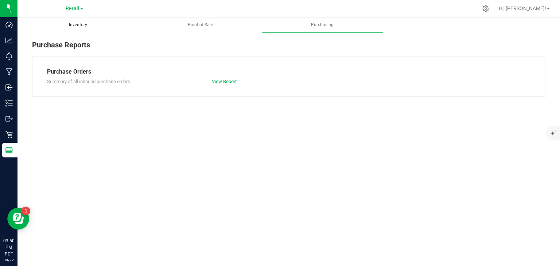
click at [82, 25] on span "Inventory" at bounding box center [78, 25] width 38 height 6
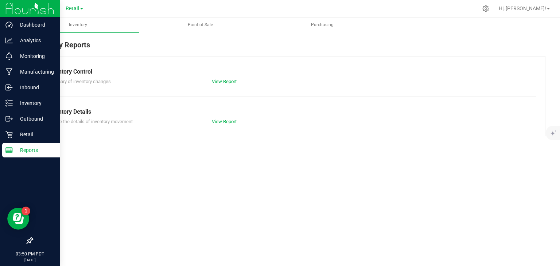
click at [11, 150] on line at bounding box center [9, 150] width 7 height 0
click at [26, 149] on p "Reports" at bounding box center [35, 150] width 44 height 9
click at [27, 132] on p "Retail" at bounding box center [35, 134] width 44 height 9
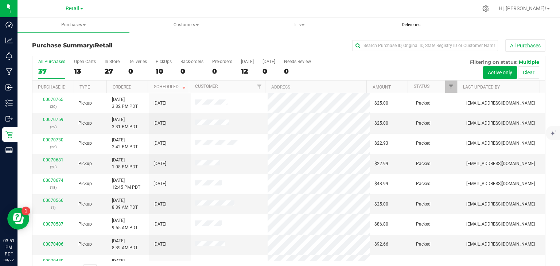
click at [410, 25] on span "Deliveries" at bounding box center [411, 25] width 38 height 6
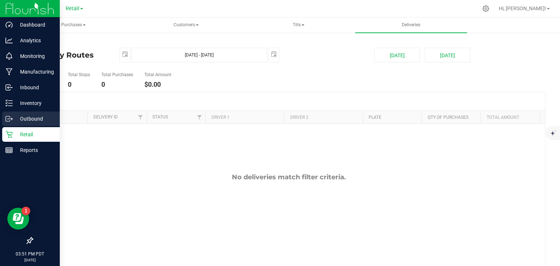
click at [13, 120] on p "Outbound" at bounding box center [35, 118] width 44 height 9
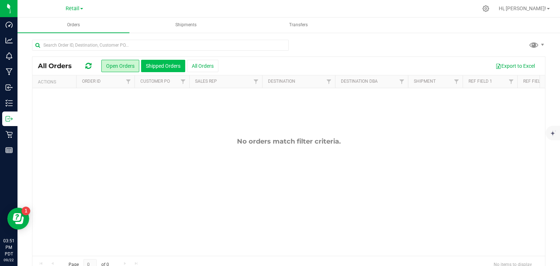
click at [173, 65] on button "Shipped Orders" at bounding box center [163, 66] width 44 height 12
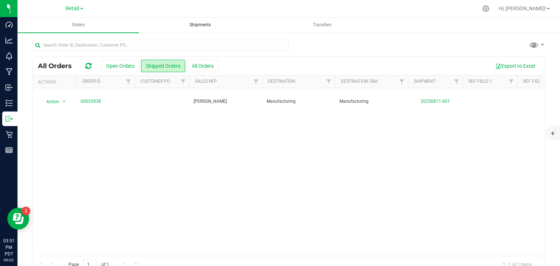
click at [197, 24] on span "Shipments" at bounding box center [200, 25] width 41 height 6
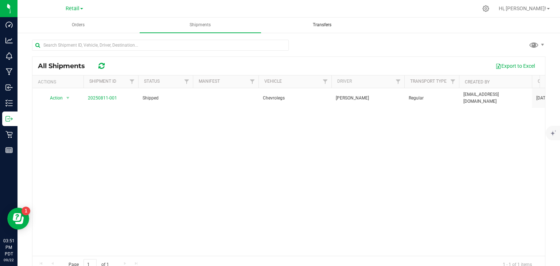
click at [313, 25] on span "Transfers" at bounding box center [322, 25] width 38 height 6
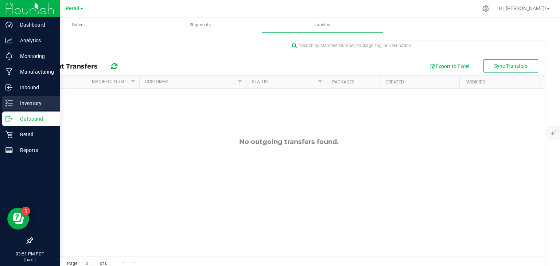
click at [9, 102] on icon at bounding box center [8, 103] width 7 height 7
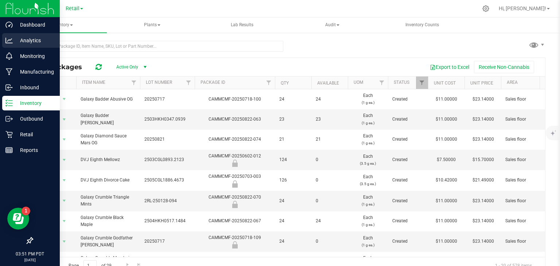
click at [17, 44] on p "Analytics" at bounding box center [35, 40] width 44 height 9
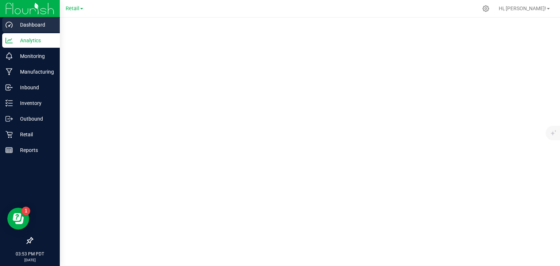
click at [31, 27] on p "Dashboard" at bounding box center [35, 24] width 44 height 9
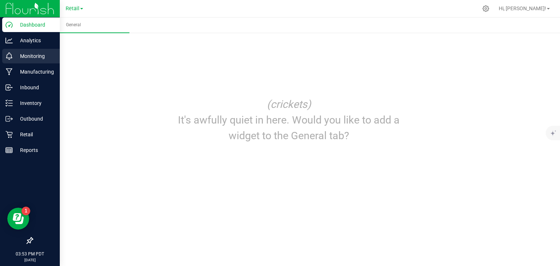
click at [33, 54] on p "Monitoring" at bounding box center [35, 56] width 44 height 9
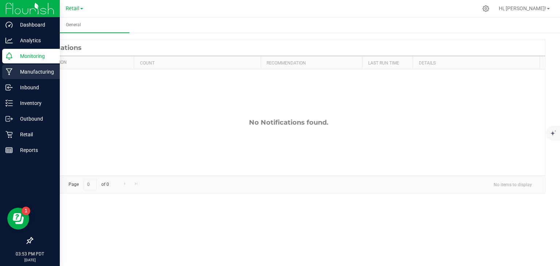
click at [31, 70] on p "Manufacturing" at bounding box center [35, 71] width 44 height 9
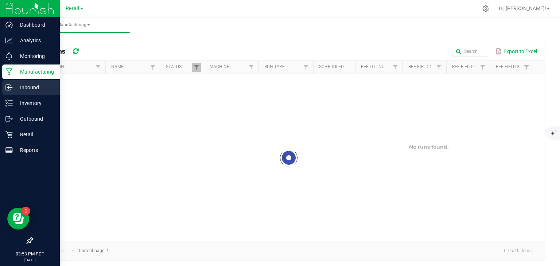
click at [29, 85] on p "Inbound" at bounding box center [35, 87] width 44 height 9
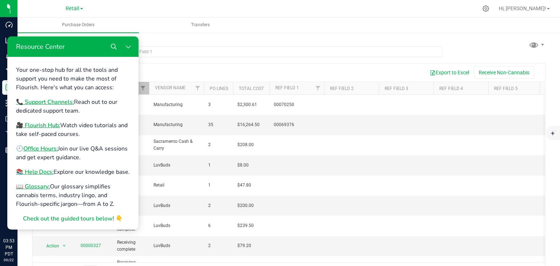
click at [181, 61] on div at bounding box center [237, 54] width 411 height 17
click at [176, 63] on div "Purchase Orders Export to Excel Receive Non-Cannabis" at bounding box center [288, 72] width 513 height 18
click at [289, 35] on div "Purchase Orders Export to Excel Receive Non-Cannabis Actions PO # Status Vendor…" at bounding box center [289, 160] width 543 height 256
click at [206, 65] on div "Purchase Orders Export to Excel Receive Non-Cannabis" at bounding box center [288, 72] width 513 height 18
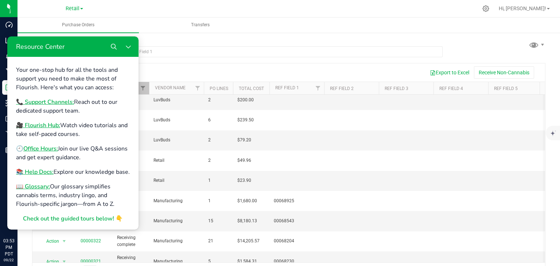
scroll to position [146, 0]
drag, startPoint x: 70, startPoint y: 47, endPoint x: 108, endPoint y: 45, distance: 38.4
click at [70, 47] on div "Resource Center" at bounding box center [72, 46] width 131 height 20
click at [129, 47] on icon "Close Resource Center" at bounding box center [128, 47] width 5 height 3
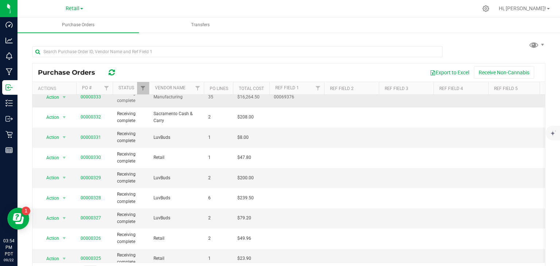
scroll to position [0, 0]
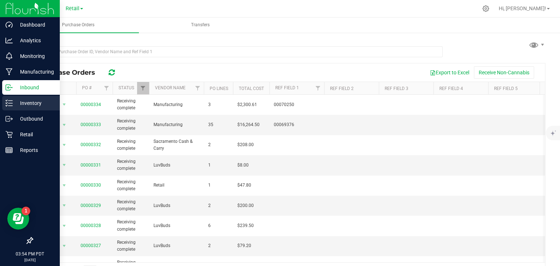
click at [22, 102] on p "Inventory" at bounding box center [35, 103] width 44 height 9
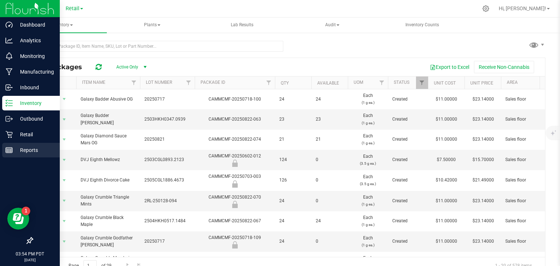
click at [19, 150] on p "Reports" at bounding box center [35, 150] width 44 height 9
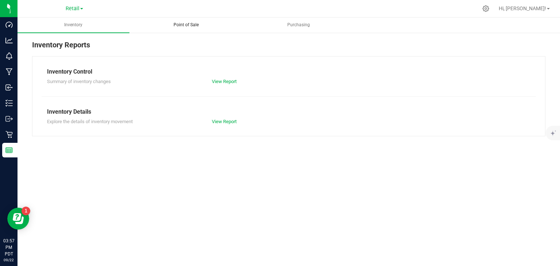
click at [192, 26] on span "Point of Sale" at bounding box center [186, 25] width 45 height 6
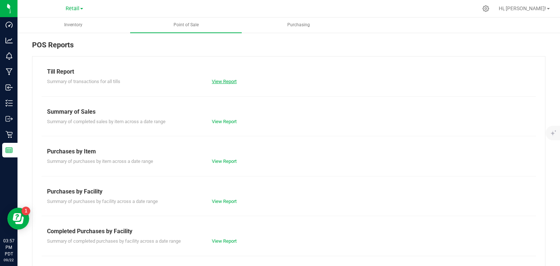
click at [222, 83] on link "View Report" at bounding box center [224, 81] width 25 height 5
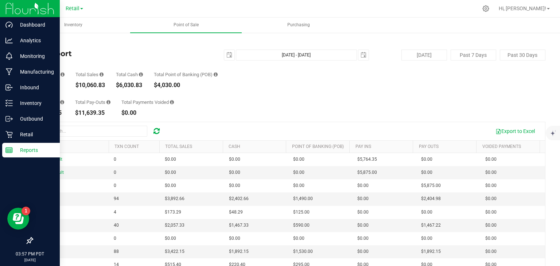
click at [16, 153] on p "Reports" at bounding box center [35, 150] width 44 height 9
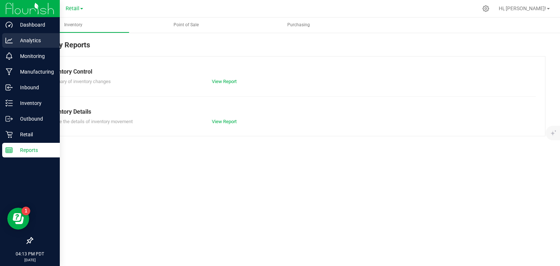
click at [7, 39] on icon at bounding box center [8, 40] width 7 height 7
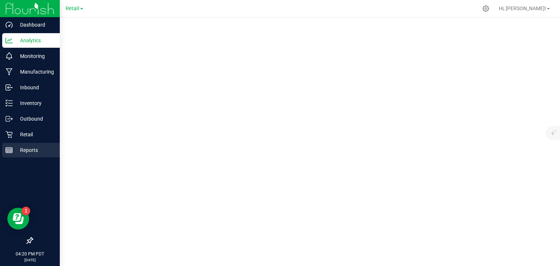
click at [17, 149] on p "Reports" at bounding box center [35, 150] width 44 height 9
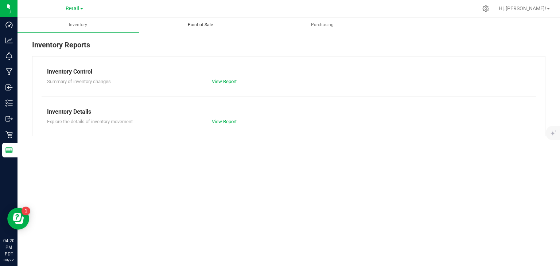
click at [196, 28] on span "Point of Sale" at bounding box center [200, 25] width 45 height 6
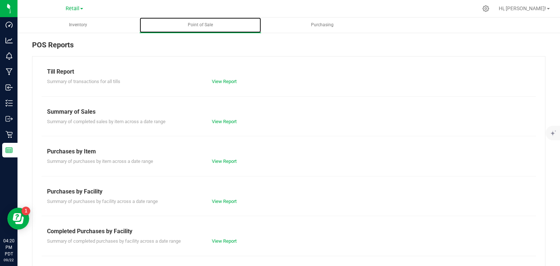
scroll to position [117, 0]
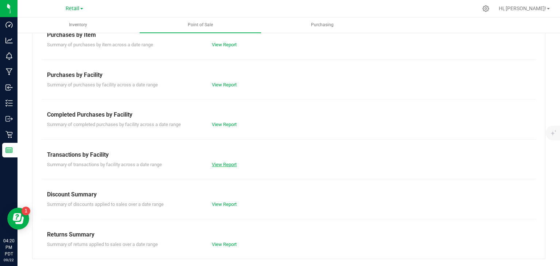
click at [221, 165] on link "View Report" at bounding box center [224, 164] width 25 height 5
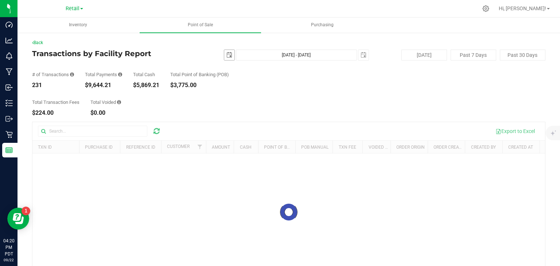
click at [226, 55] on span "select" at bounding box center [229, 55] width 6 height 6
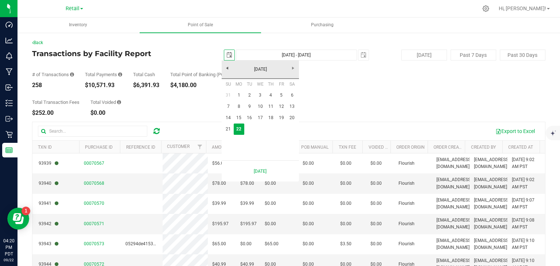
scroll to position [0, 18]
click at [225, 68] on link "[DATE]" at bounding box center [260, 69] width 78 height 11
click at [285, 91] on link "Apr" at bounding box center [288, 89] width 19 height 19
click at [248, 96] on link "1" at bounding box center [249, 95] width 11 height 11
type input "[DATE]"
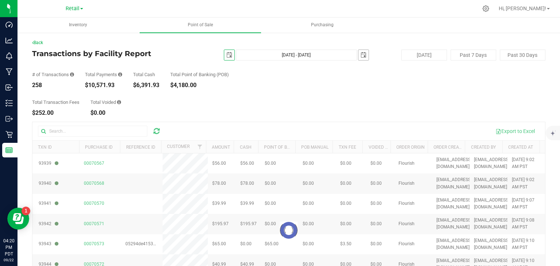
click at [361, 56] on span "select" at bounding box center [364, 55] width 6 height 6
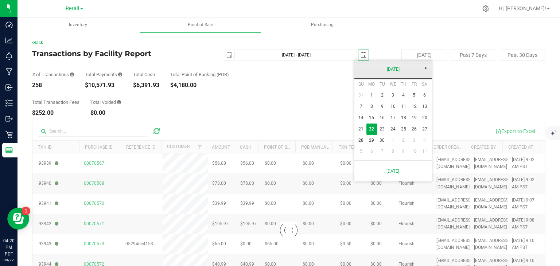
click at [361, 69] on link "[DATE]" at bounding box center [393, 69] width 78 height 11
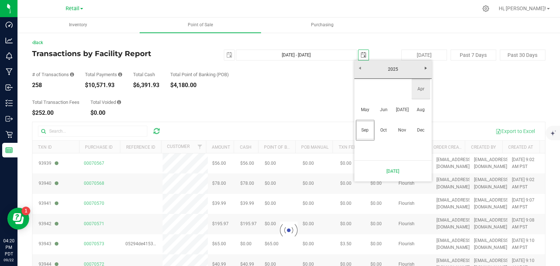
click at [424, 91] on link "Apr" at bounding box center [421, 89] width 19 height 19
click at [385, 95] on link "1" at bounding box center [382, 95] width 11 height 11
type input "[DATE] - [DATE]"
type input "[DATE]"
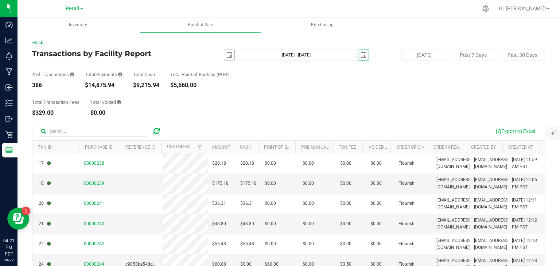
click at [228, 53] on span "select" at bounding box center [229, 55] width 6 height 6
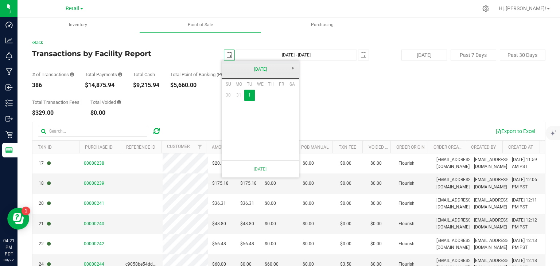
click at [267, 69] on link "[DATE]" at bounding box center [260, 69] width 78 height 11
click at [287, 89] on link "Apr" at bounding box center [288, 89] width 19 height 19
click at [293, 69] on link "[DATE]" at bounding box center [260, 69] width 78 height 11
click at [290, 85] on link "Apr" at bounding box center [288, 89] width 19 height 19
click at [363, 55] on span "select" at bounding box center [363, 55] width 10 height 10
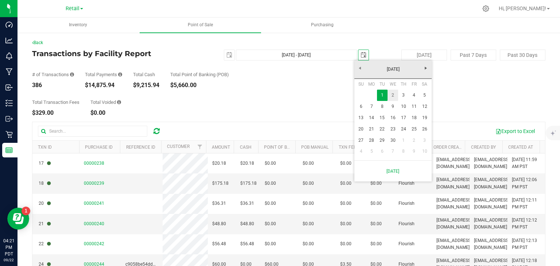
click at [395, 96] on link "2" at bounding box center [393, 95] width 11 height 11
type input "[DATE] - [DATE]"
type input "[DATE]"
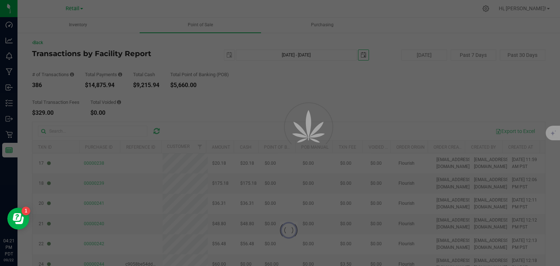
click at [226, 56] on div at bounding box center [280, 133] width 560 height 266
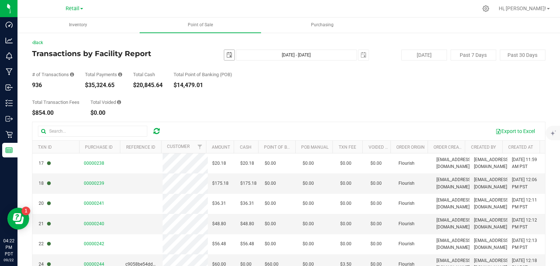
click at [230, 55] on span "select" at bounding box center [229, 55] width 6 height 6
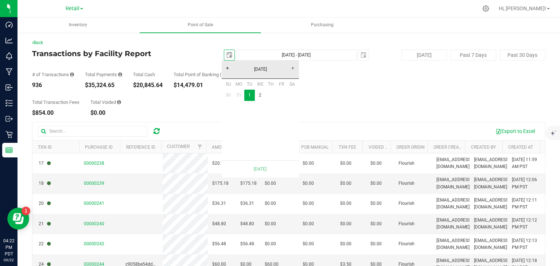
scroll to position [0, 18]
drag, startPoint x: 257, startPoint y: 94, endPoint x: 271, endPoint y: 98, distance: 13.6
click at [257, 94] on link "2" at bounding box center [260, 95] width 11 height 11
type input "[DATE] - [DATE]"
type input "[DATE]"
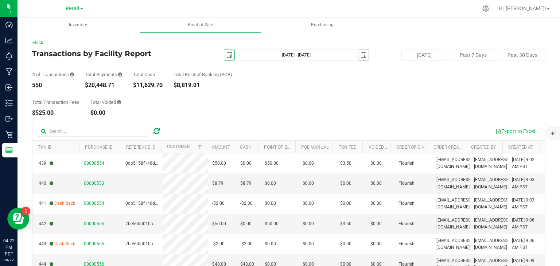
click at [361, 56] on span "select" at bounding box center [364, 55] width 6 height 6
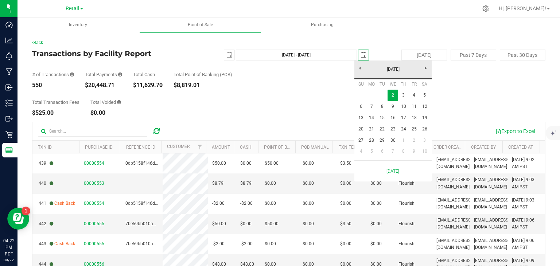
scroll to position [0, 18]
click at [404, 96] on link "3" at bounding box center [403, 95] width 11 height 11
type input "[DATE] - [DATE]"
type input "[DATE]"
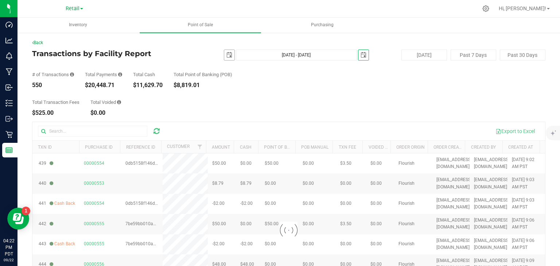
click at [228, 55] on span "select" at bounding box center [229, 55] width 6 height 6
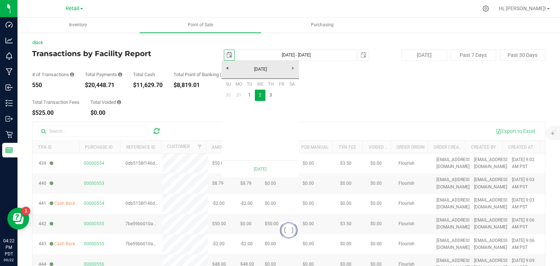
scroll to position [0, 18]
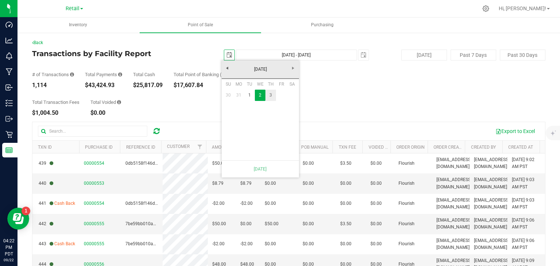
click at [270, 95] on link "3" at bounding box center [270, 95] width 11 height 11
type input "[DATE] - [DATE]"
type input "[DATE]"
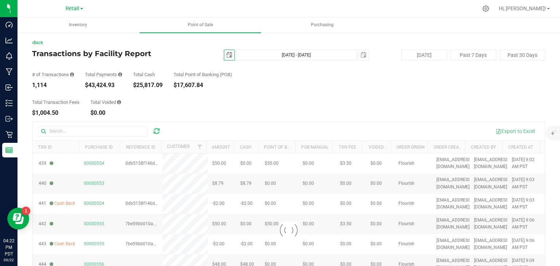
click at [243, 102] on div "Total Transaction Fees $1,004.50 Total Voided $0.00" at bounding box center [288, 102] width 513 height 28
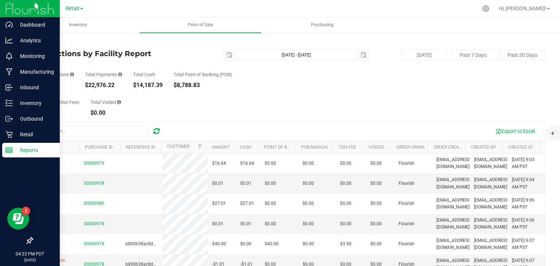
click at [18, 150] on p "Reports" at bounding box center [35, 150] width 44 height 9
